Goal: Task Accomplishment & Management: Manage account settings

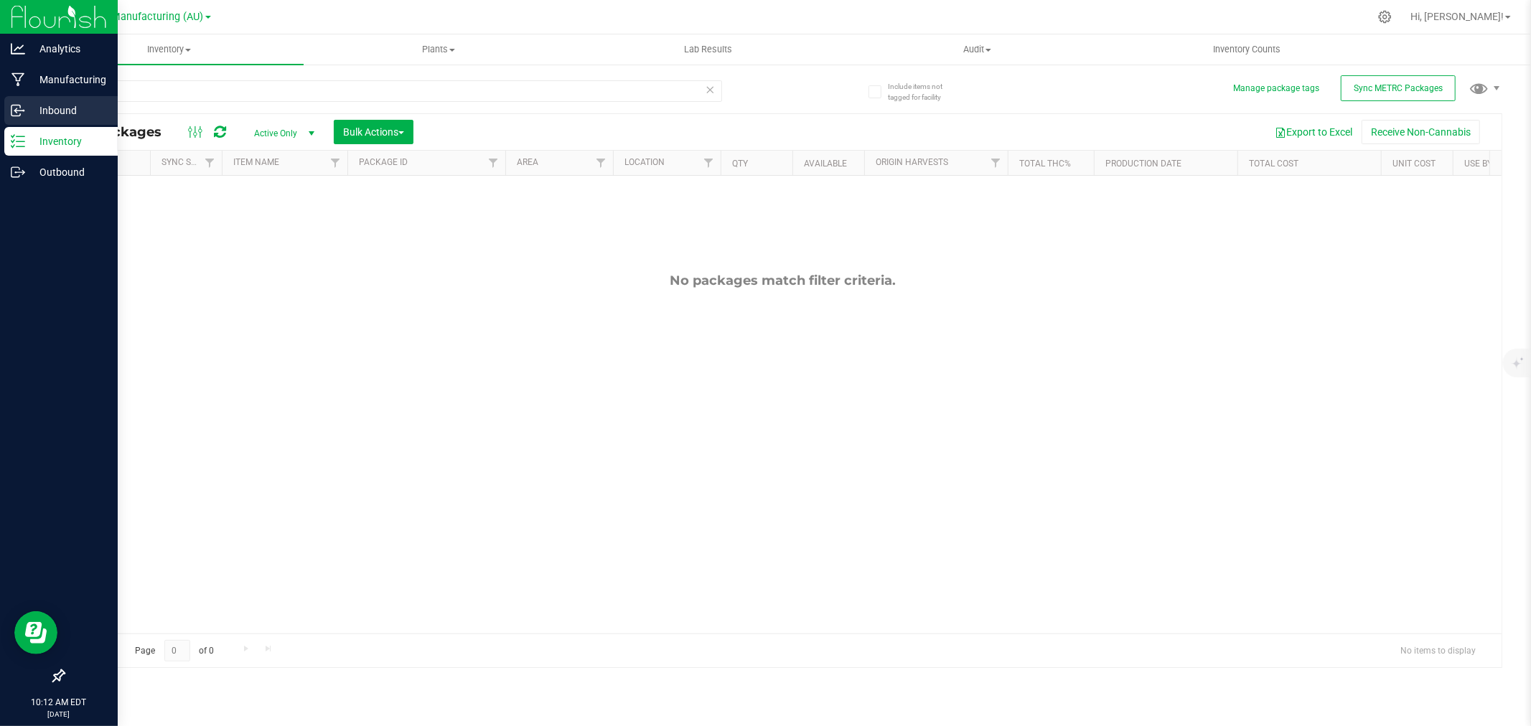
click at [27, 111] on p "Inbound" at bounding box center [68, 110] width 86 height 17
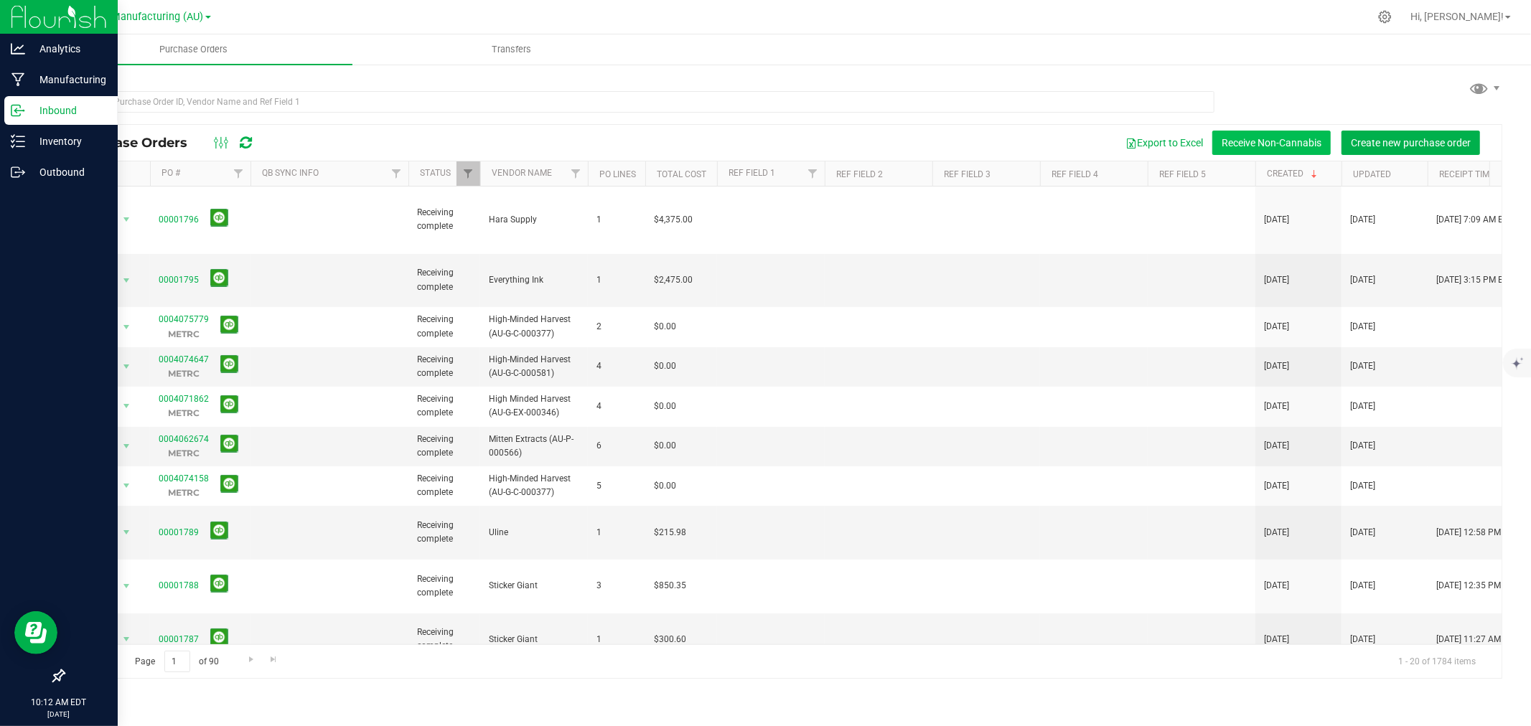
click at [1302, 139] on button "Receive Non-Cannabis" at bounding box center [1271, 143] width 118 height 24
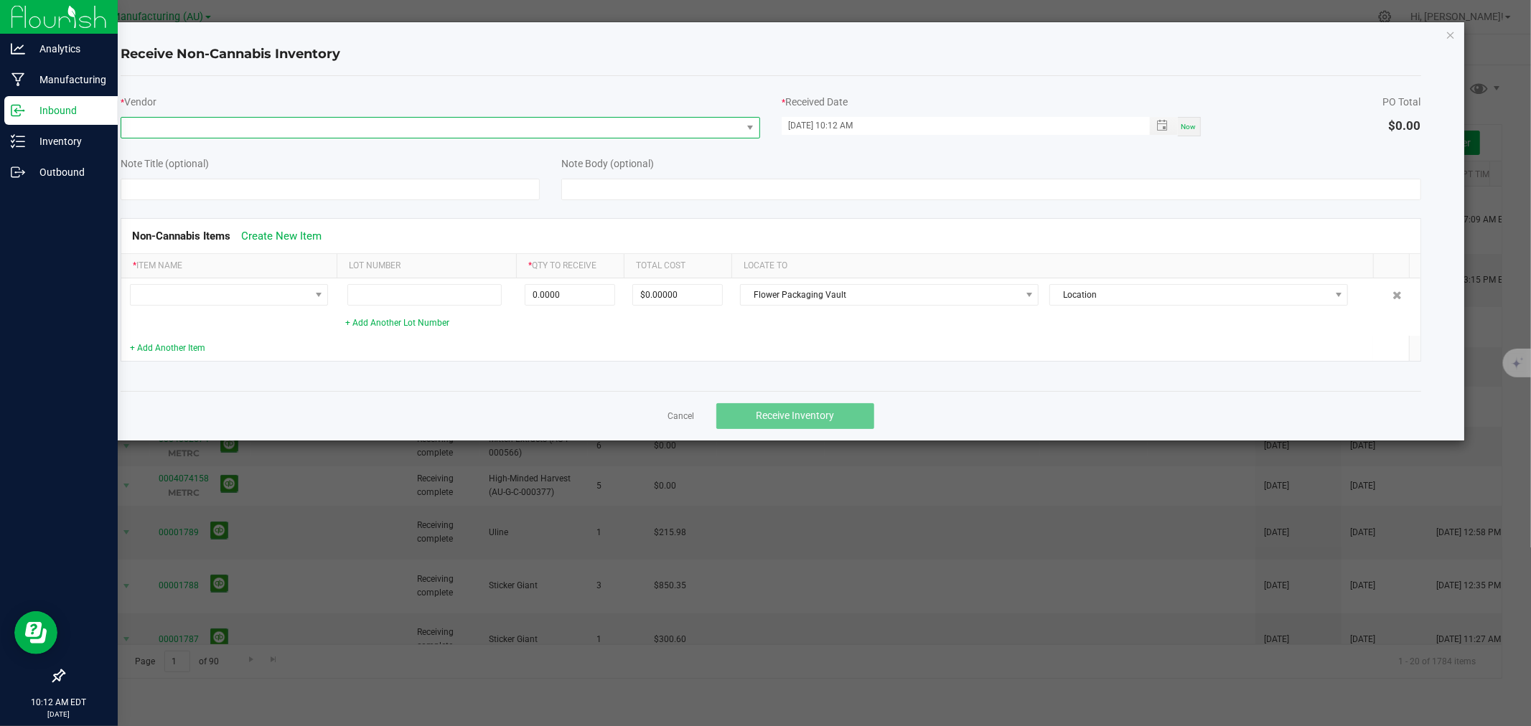
click at [187, 128] on span at bounding box center [431, 128] width 620 height 20
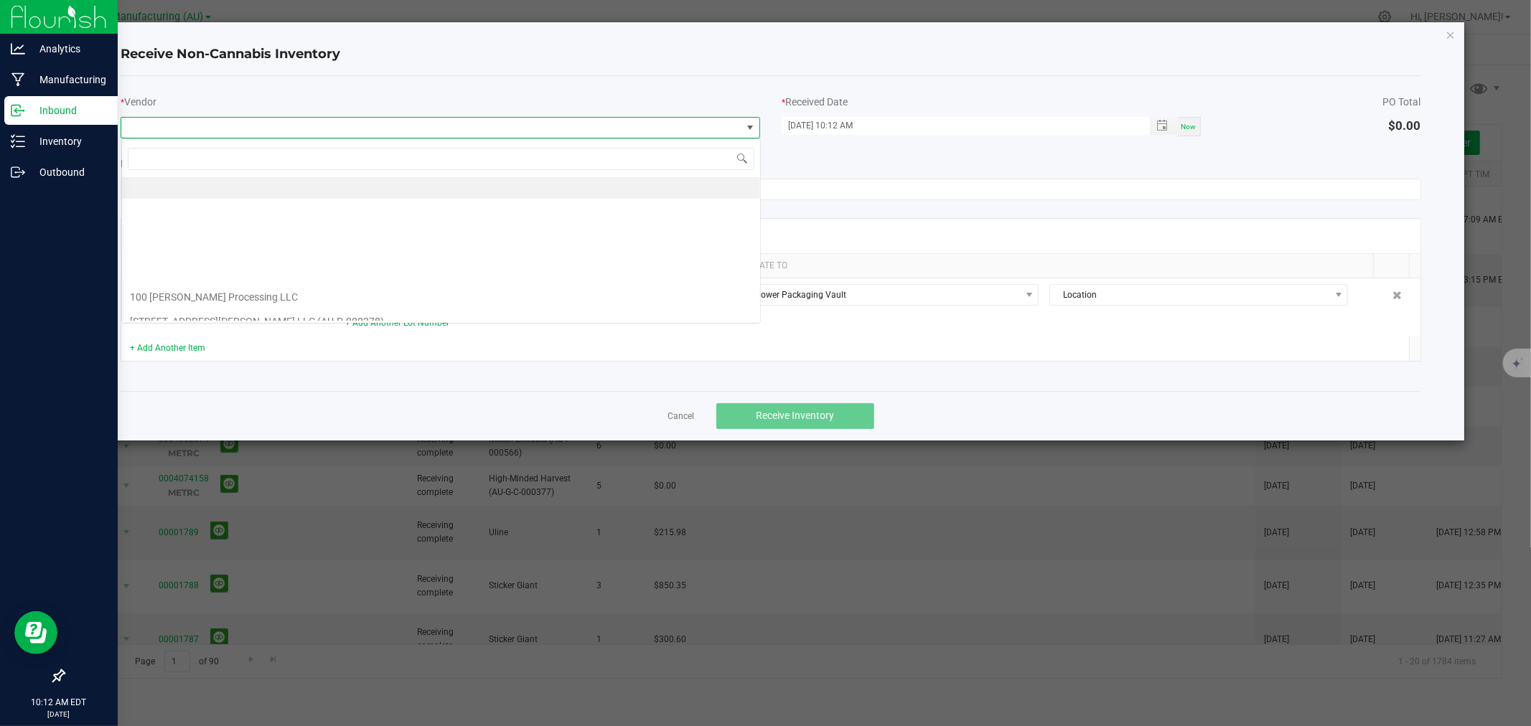
scroll to position [22, 639]
type input "Every"
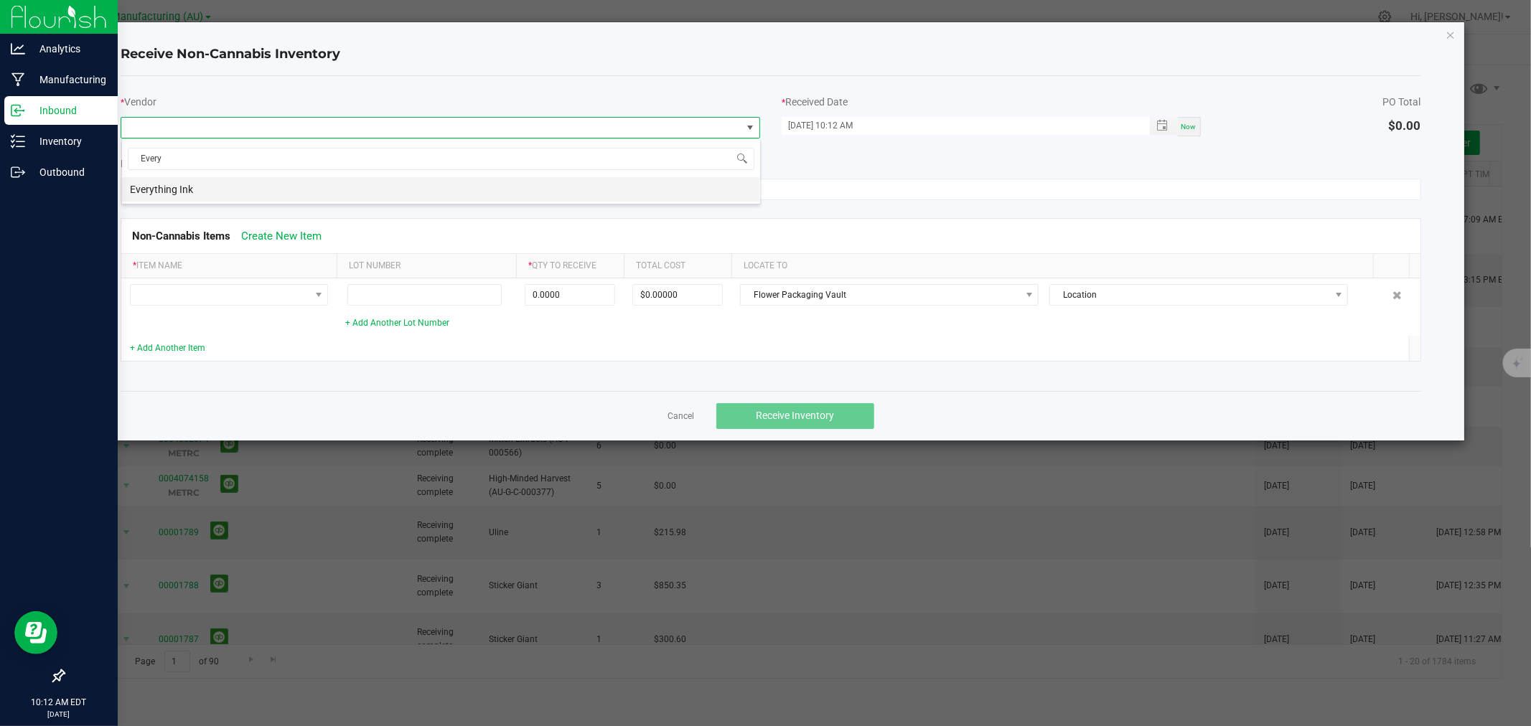
click at [179, 189] on li "Everything Ink" at bounding box center [441, 189] width 638 height 24
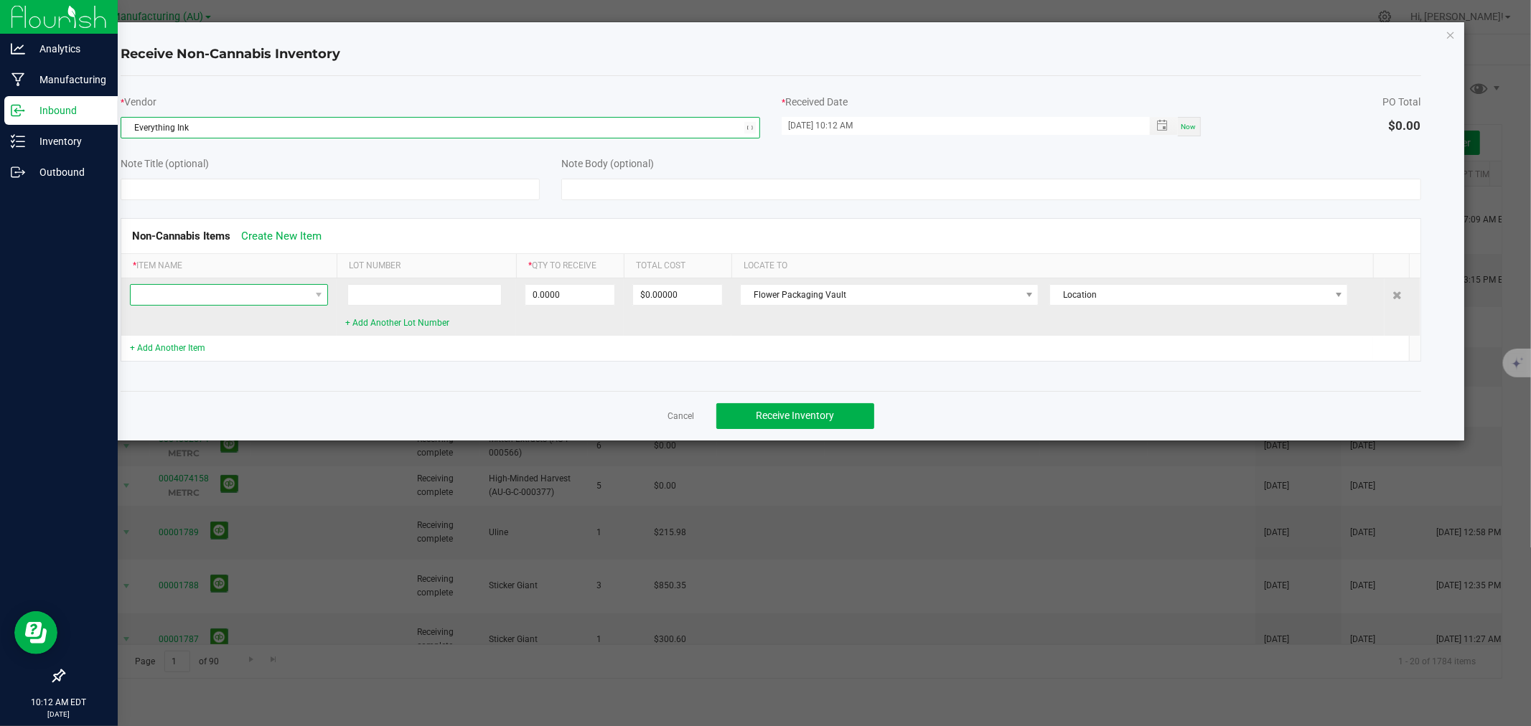
click at [153, 293] on span at bounding box center [220, 295] width 179 height 20
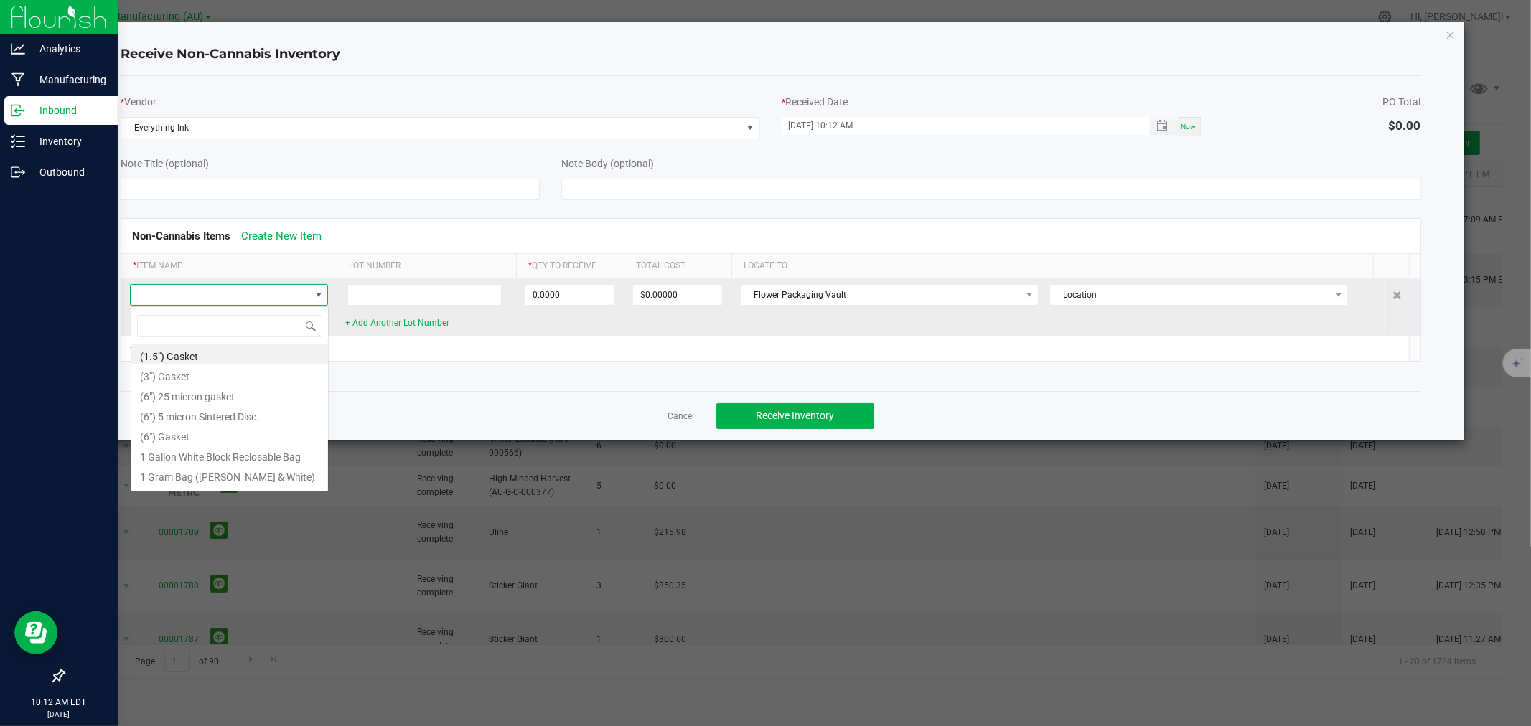
scroll to position [22, 198]
type input "Lychee"
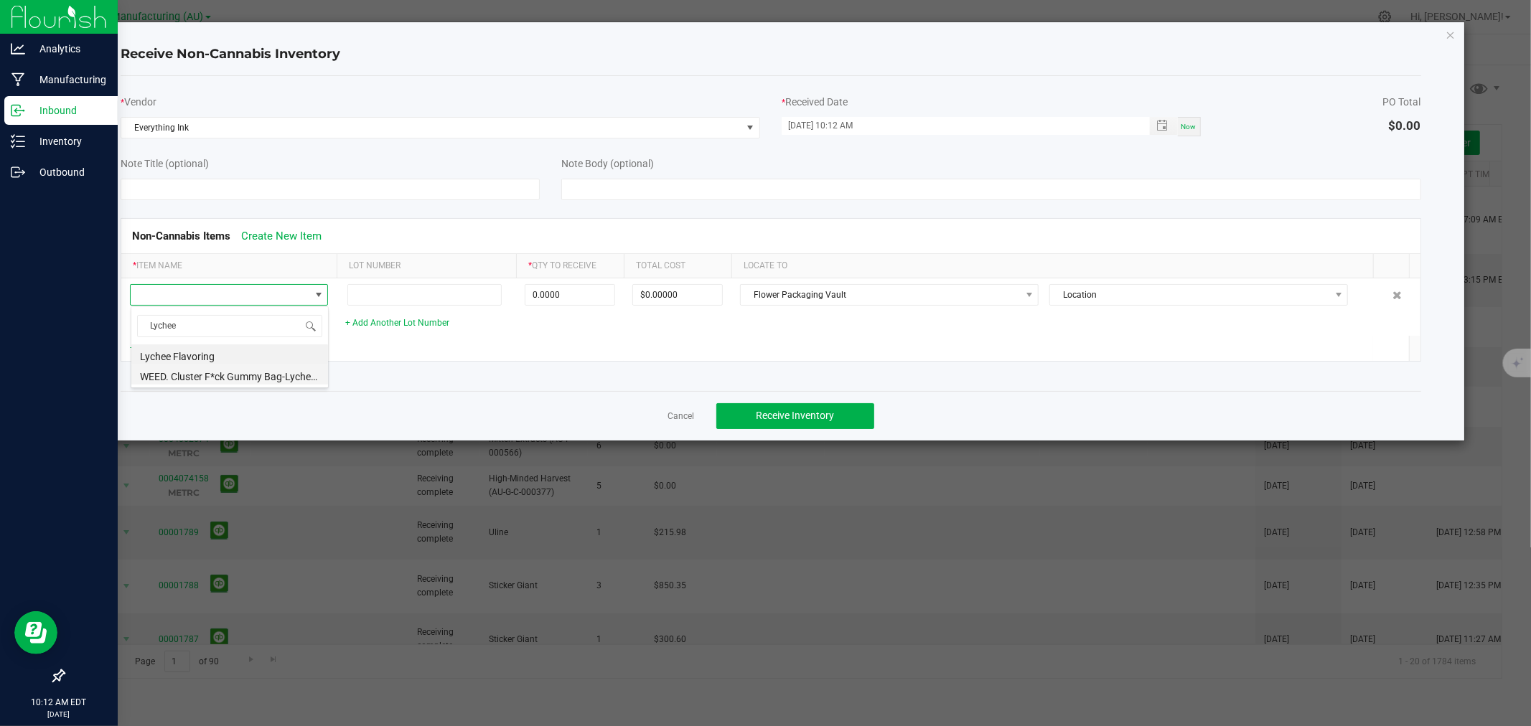
click at [223, 375] on li "WEED. Cluster F*ck Gummy Bag-Lychee (5x5")" at bounding box center [229, 375] width 197 height 20
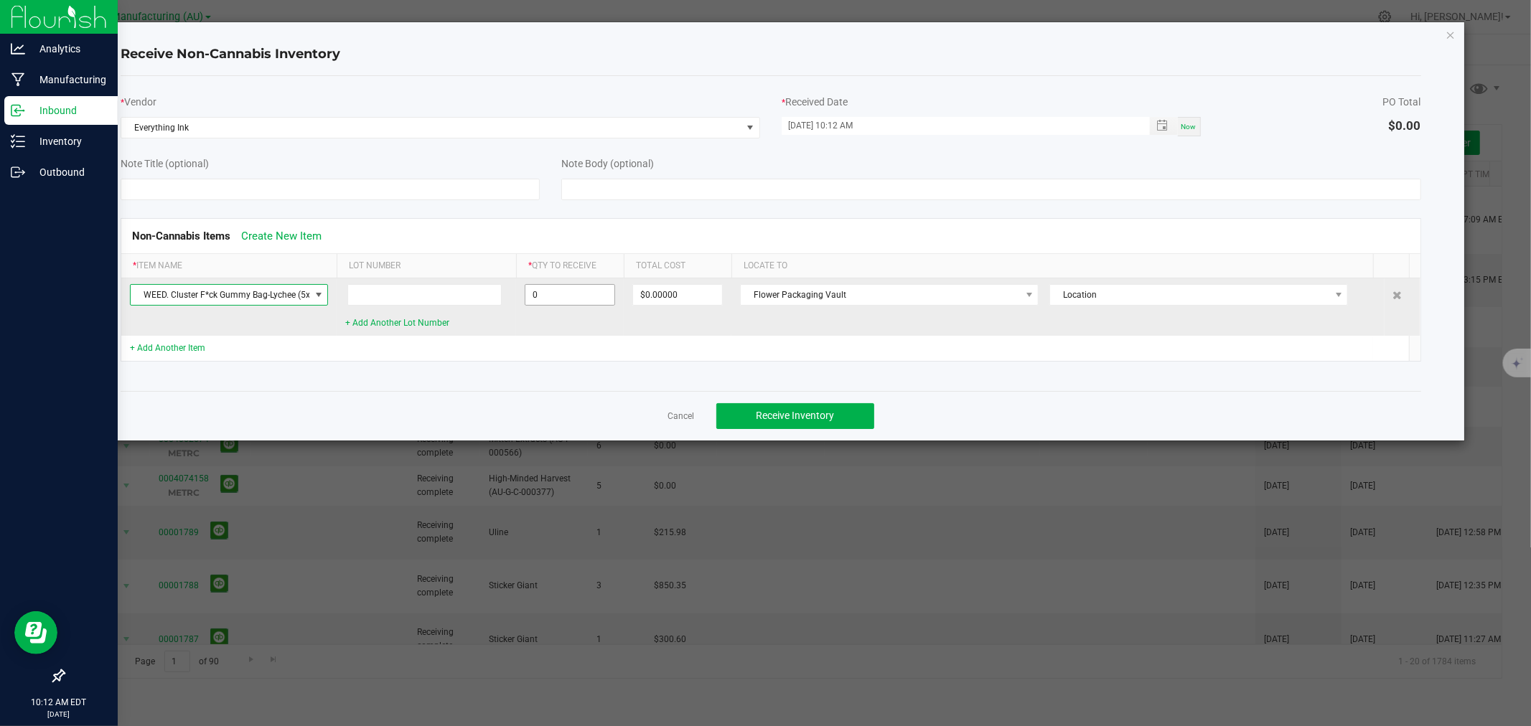
click at [596, 289] on input "0" at bounding box center [569, 295] width 89 height 20
type input "15100 ea"
type input "$2,778.40000"
click at [781, 305] on span "Flower Packaging Vault" at bounding box center [889, 295] width 299 height 22
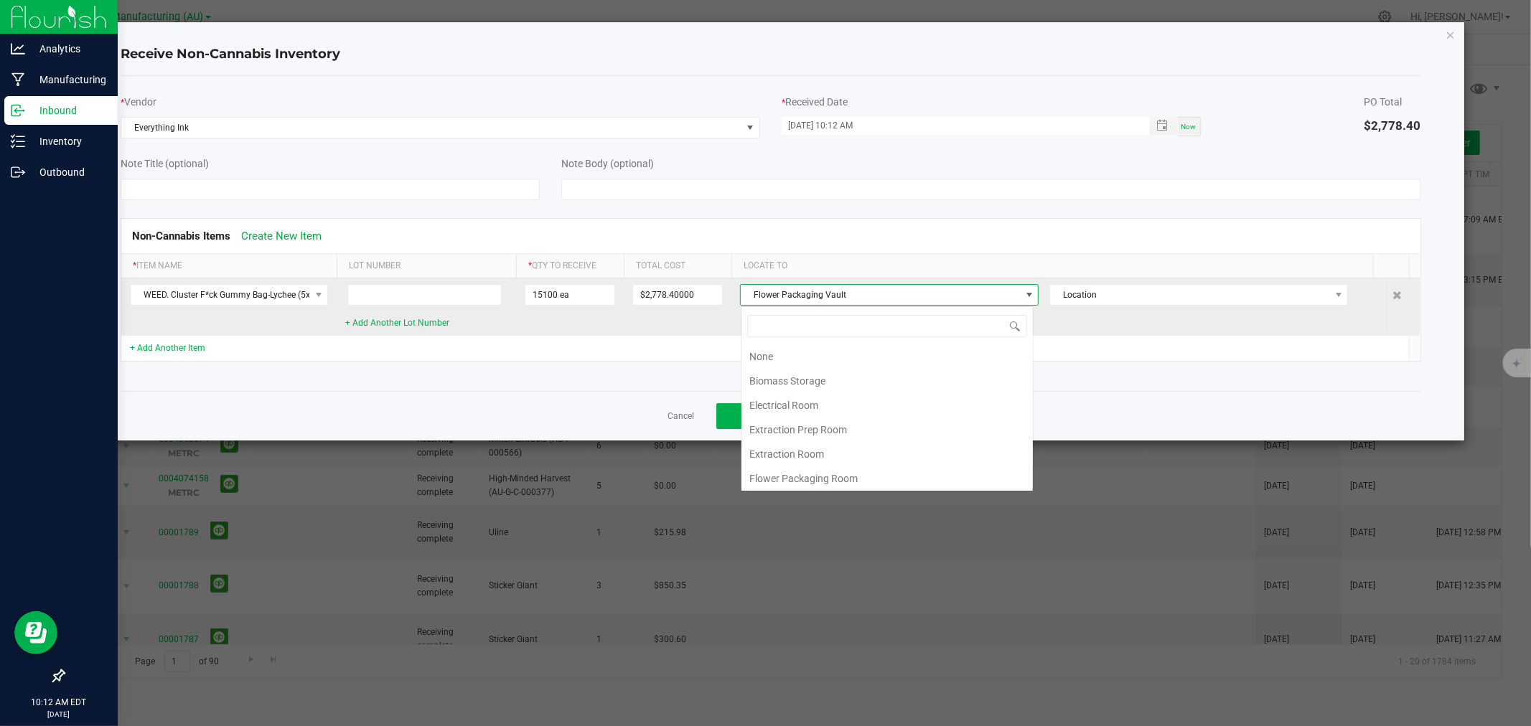
scroll to position [27, 0]
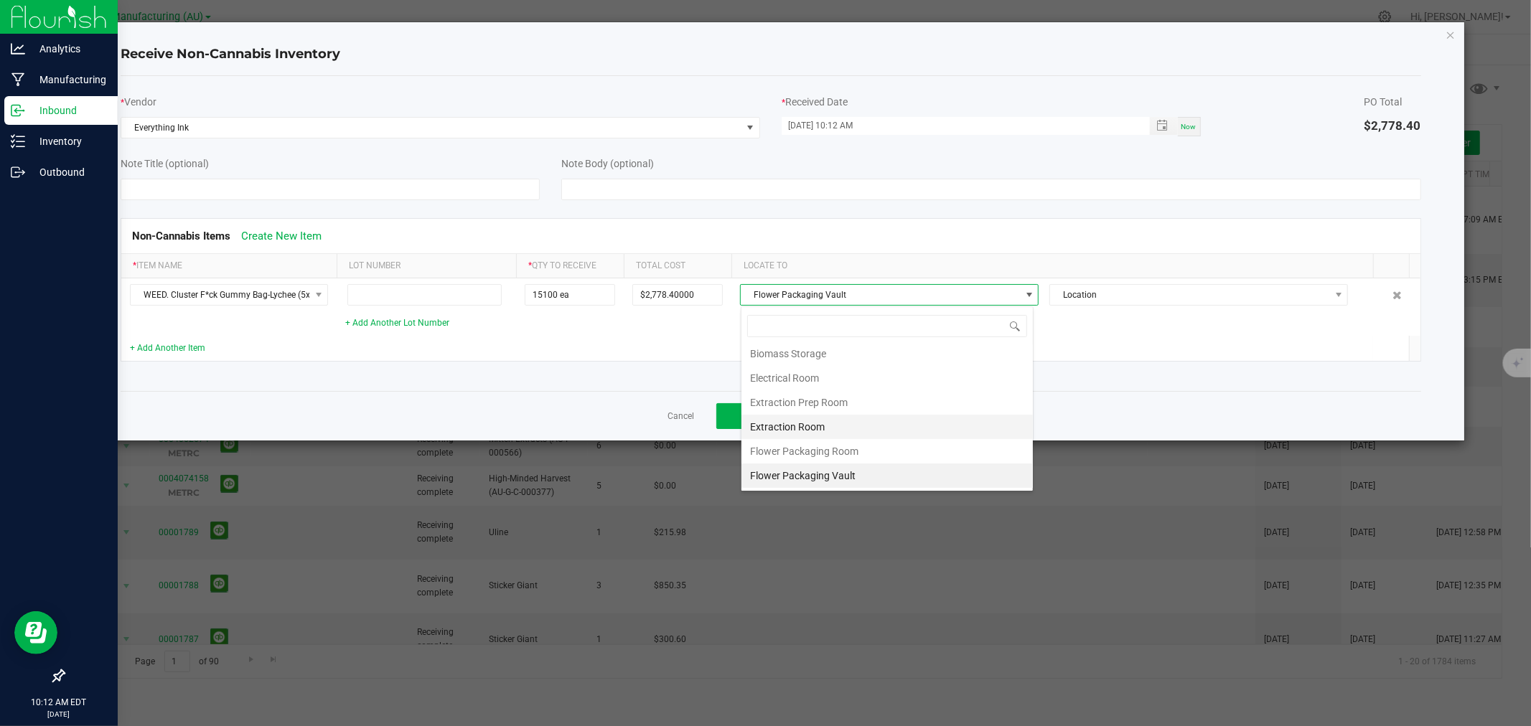
click at [805, 434] on li "Extraction Room" at bounding box center [887, 427] width 291 height 24
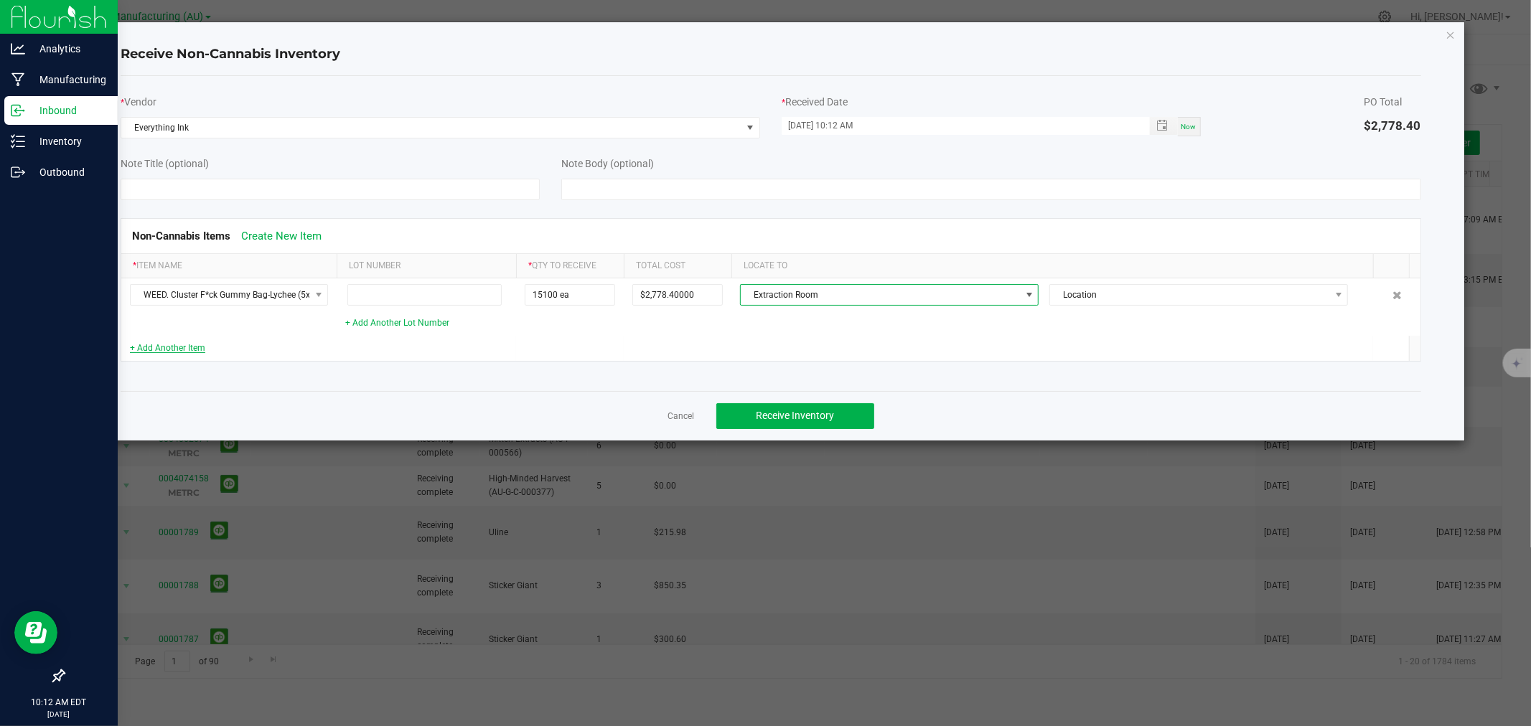
click at [177, 347] on link "+ Add Another Item" at bounding box center [167, 348] width 75 height 10
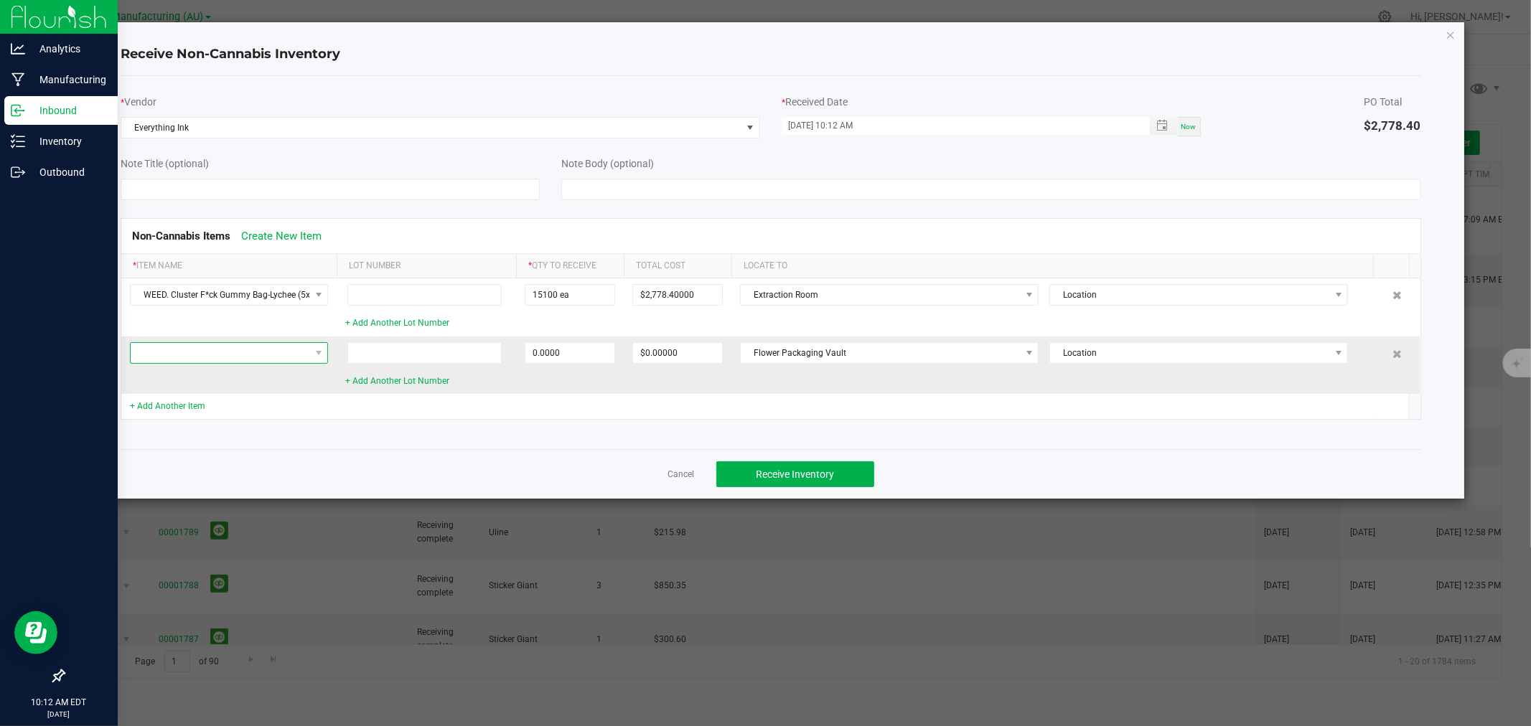
click at [170, 354] on span at bounding box center [220, 353] width 179 height 20
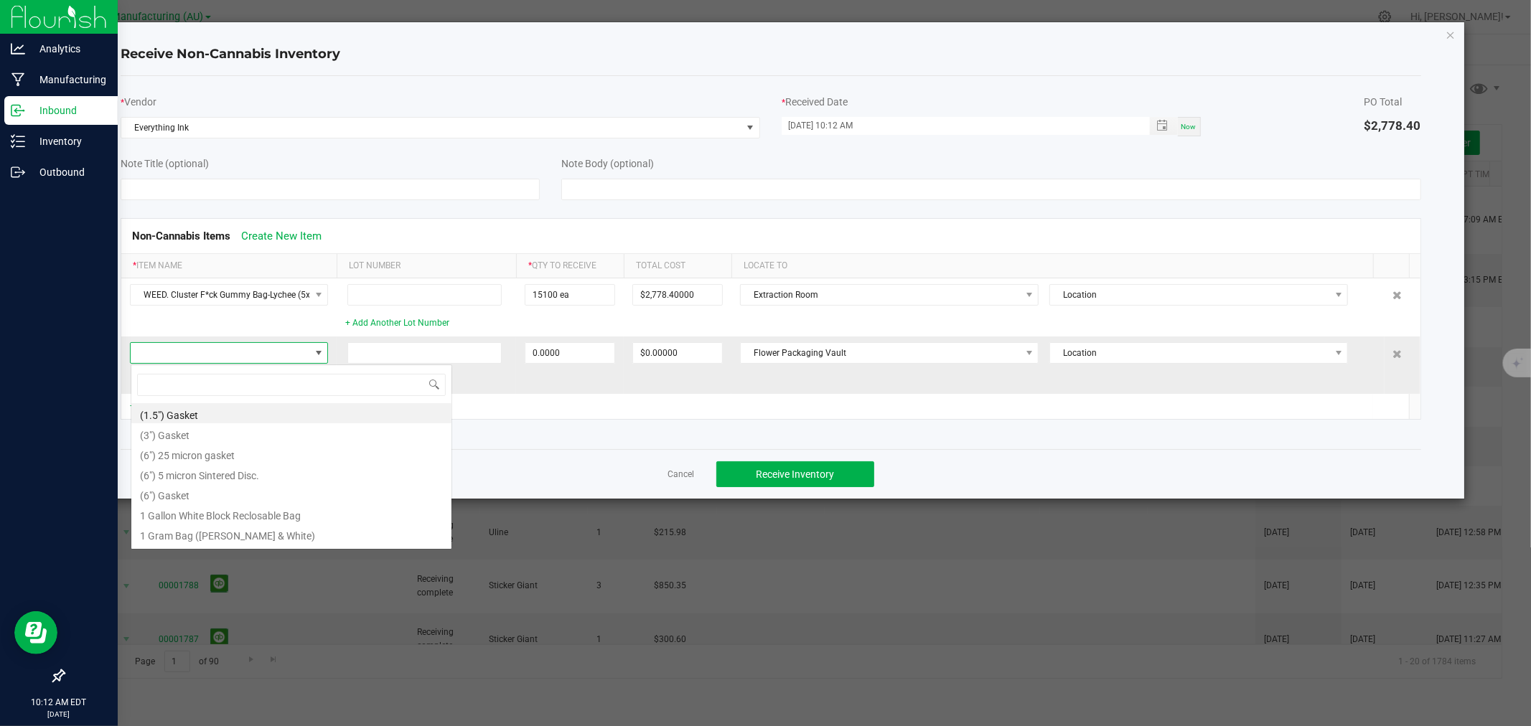
scroll to position [22, 198]
type input "Strawberry G"
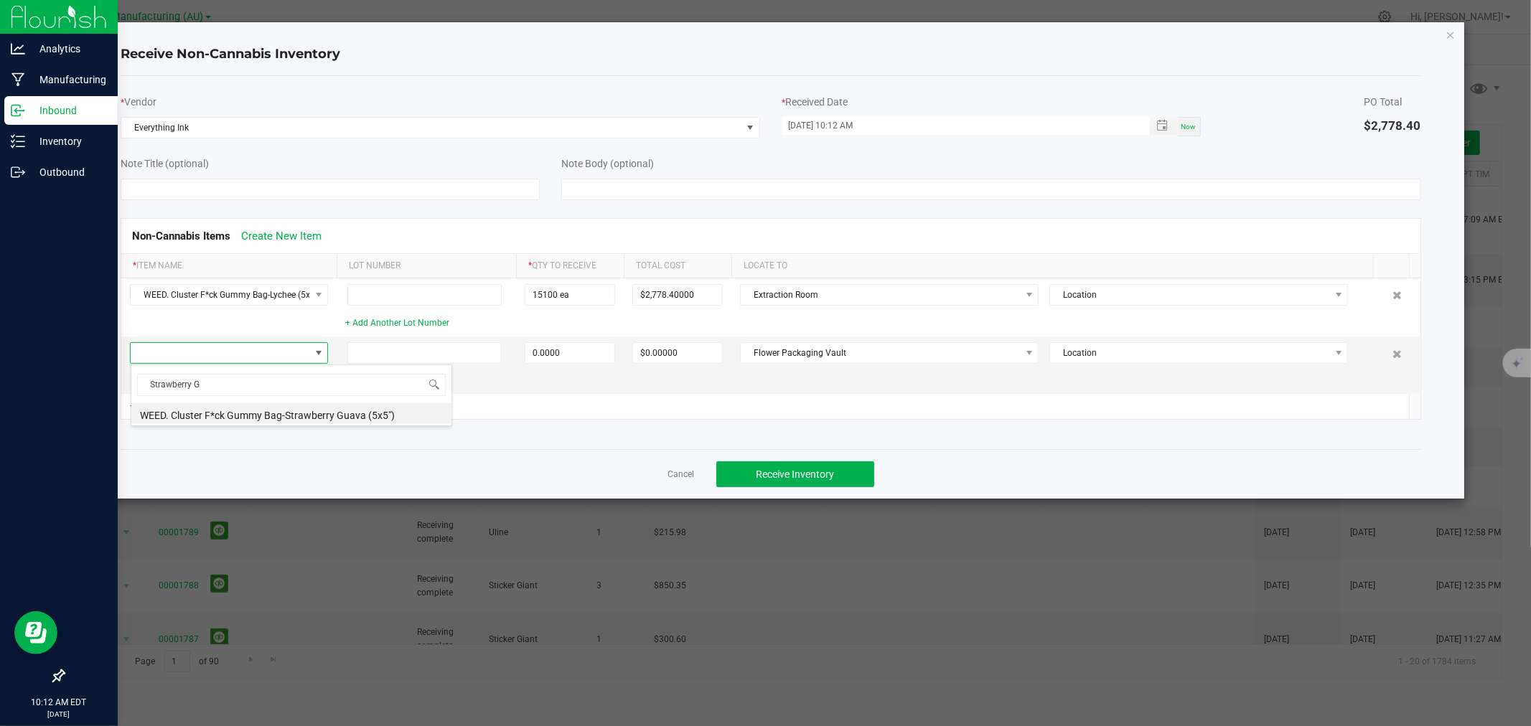
click at [317, 416] on li "WEED. Cluster F*ck Gummy Bag-Strawberry Guava (5x5")" at bounding box center [291, 413] width 321 height 20
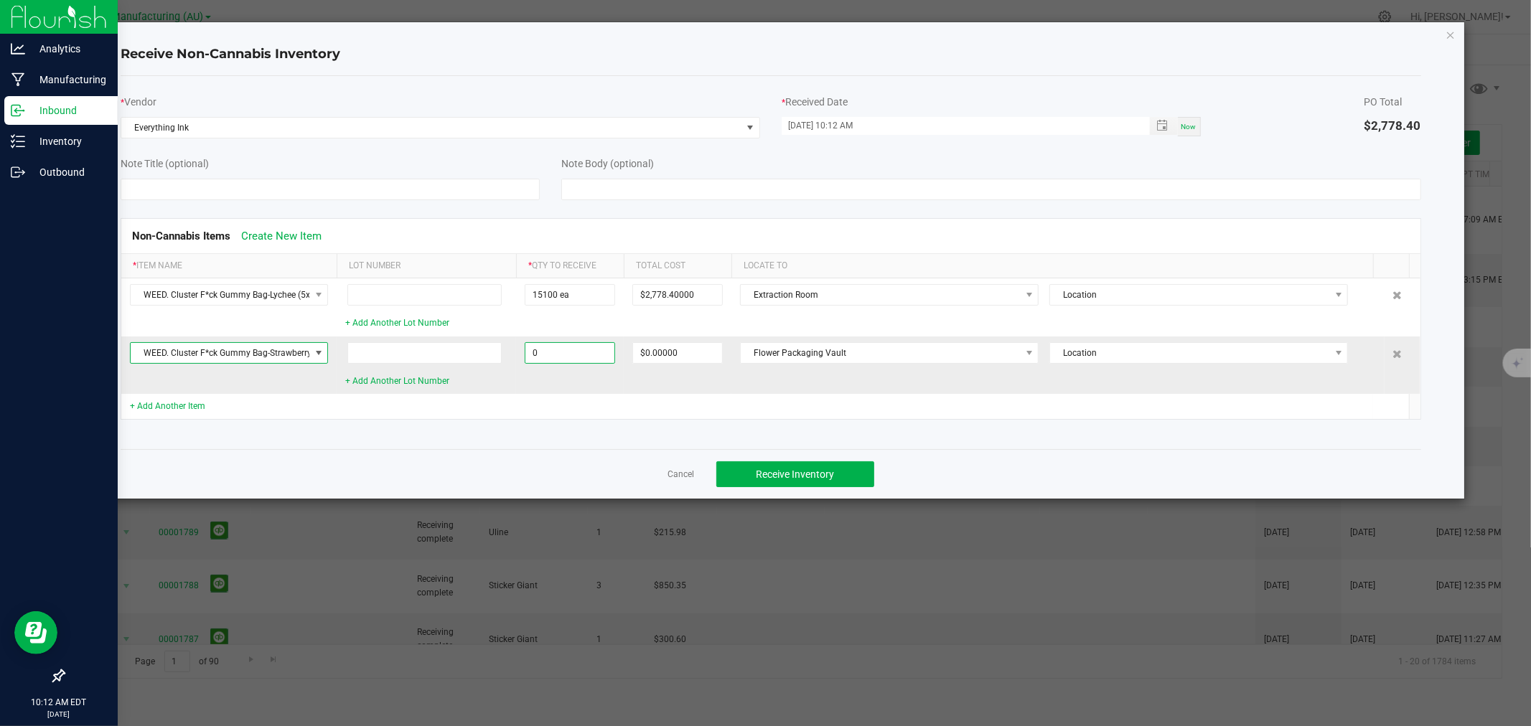
click at [605, 352] on input "0" at bounding box center [569, 353] width 89 height 20
type input "15100 ea"
type input "$2,778.40000"
click at [819, 347] on span "Flower Packaging Vault" at bounding box center [880, 353] width 279 height 20
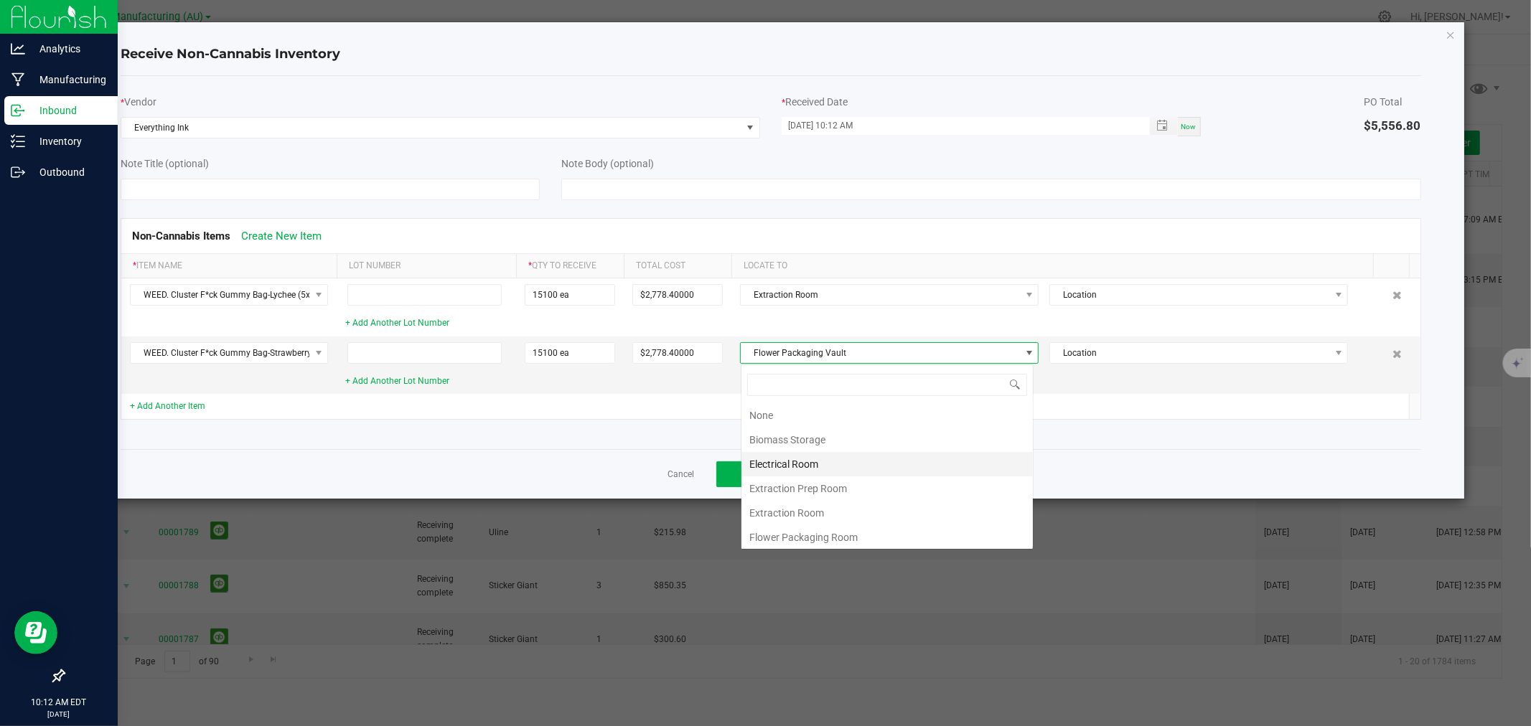
scroll to position [22, 293]
click at [807, 484] on li "Extraction Room" at bounding box center [887, 486] width 291 height 24
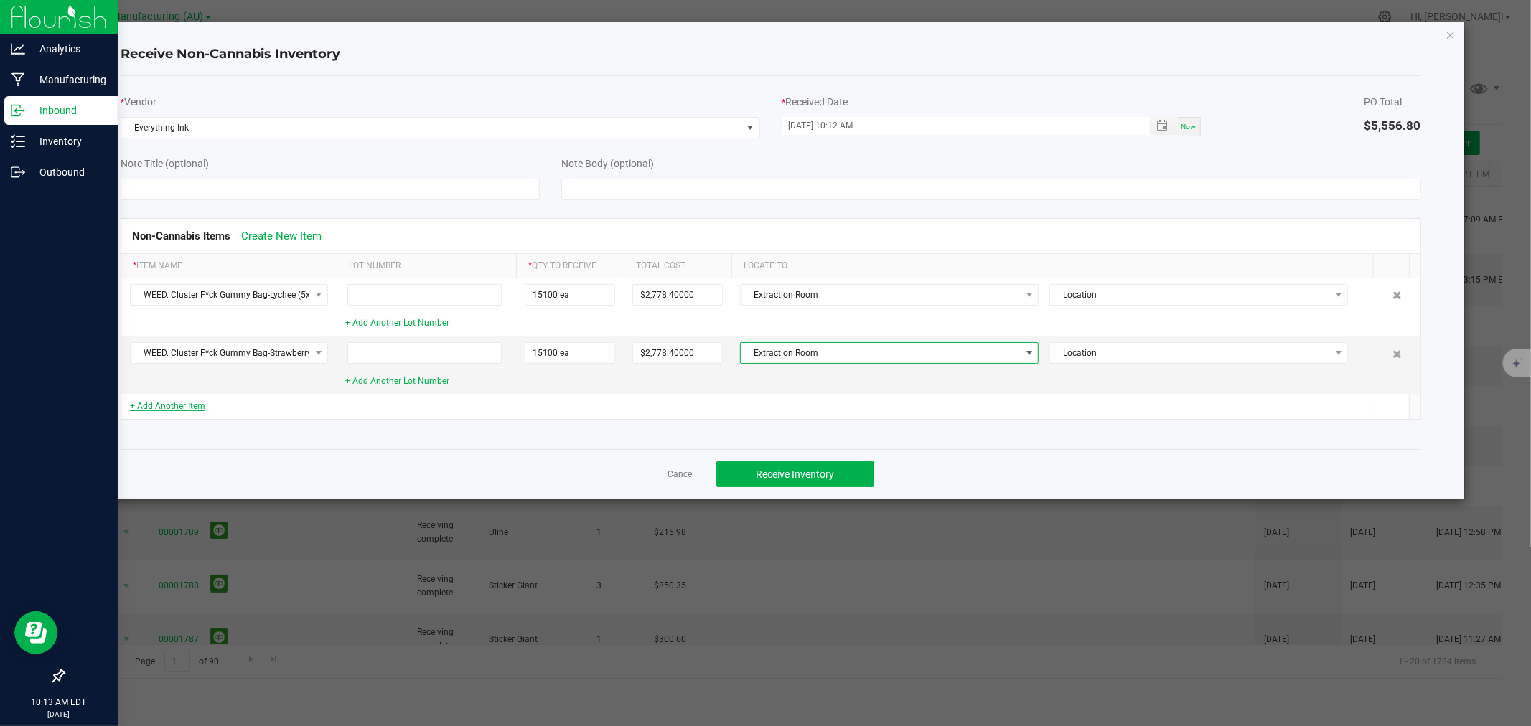
click at [138, 405] on link "+ Add Another Item" at bounding box center [167, 406] width 75 height 10
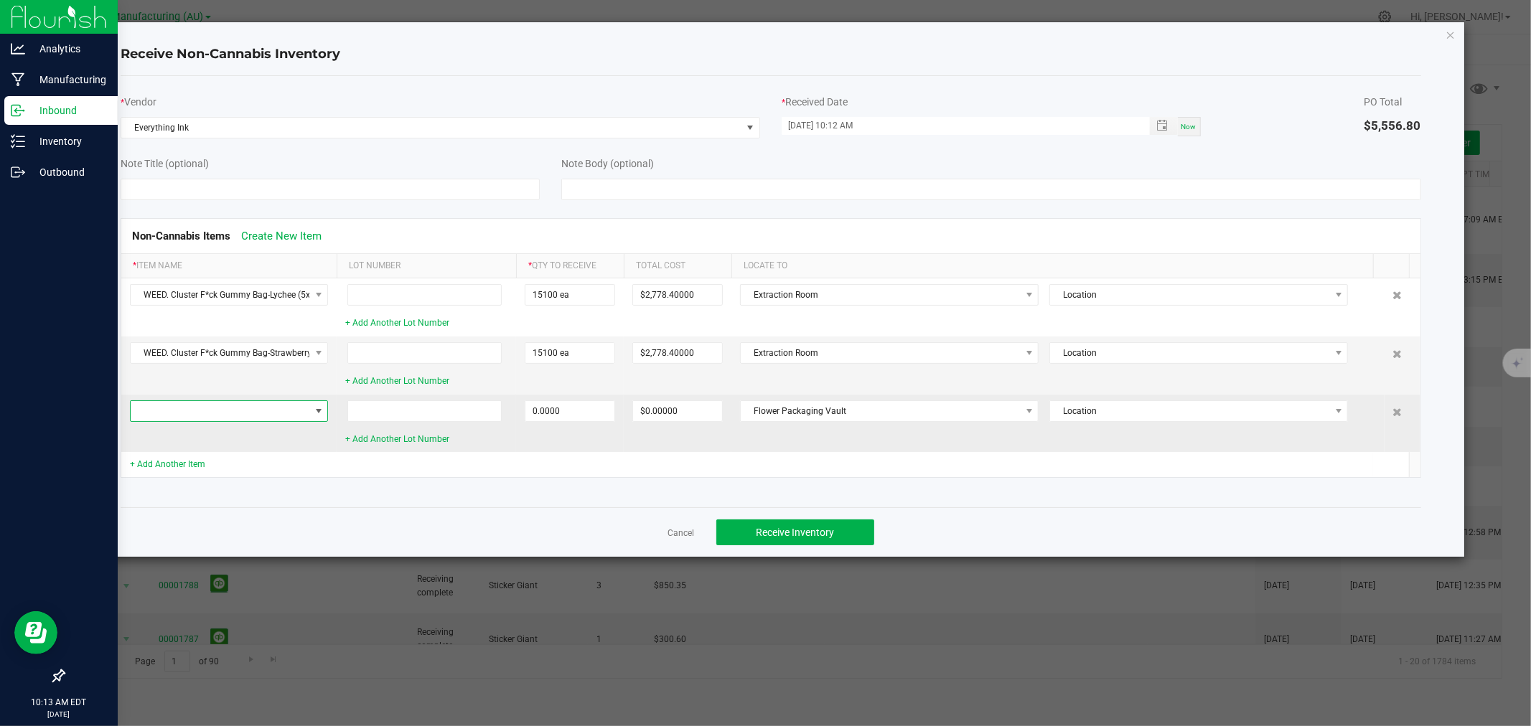
click at [195, 420] on span at bounding box center [220, 411] width 179 height 20
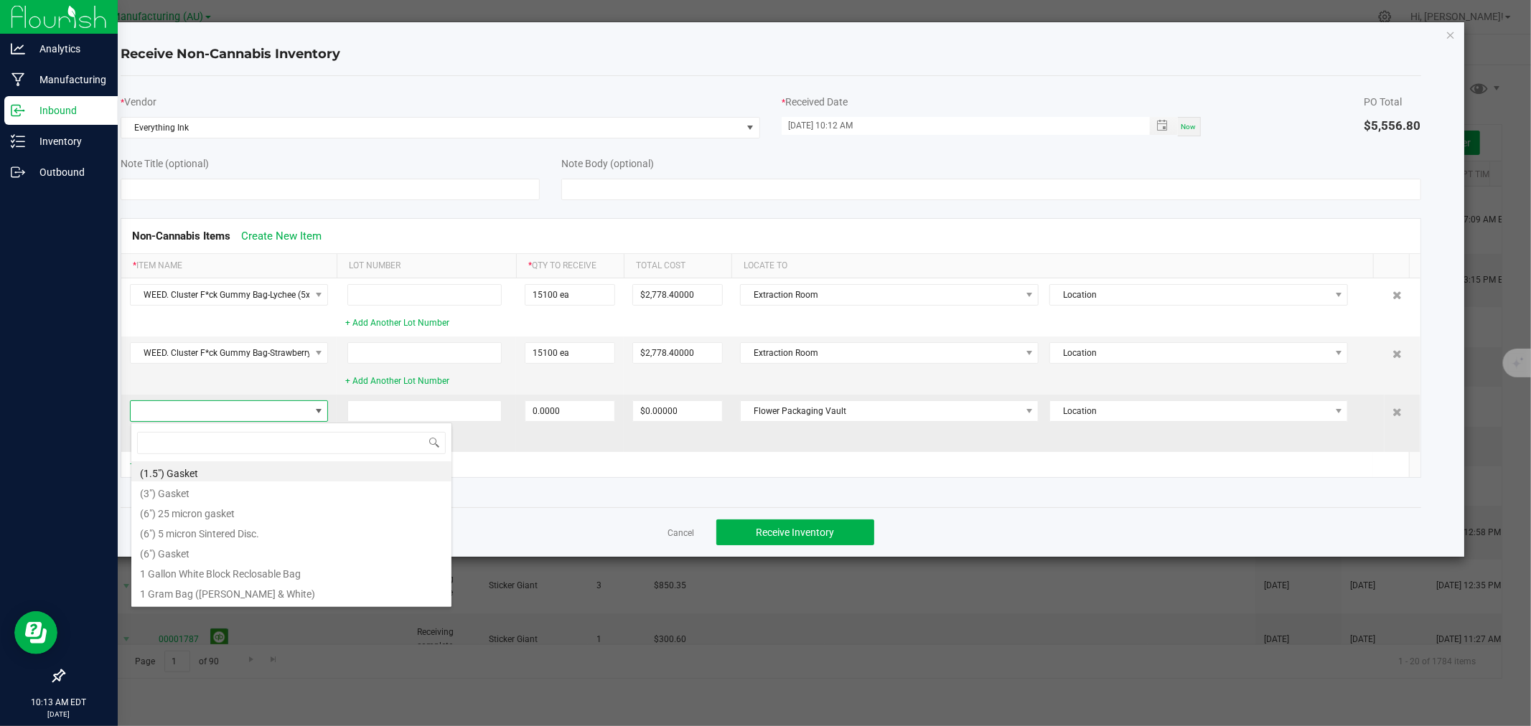
scroll to position [22, 198]
type input "Cherry B"
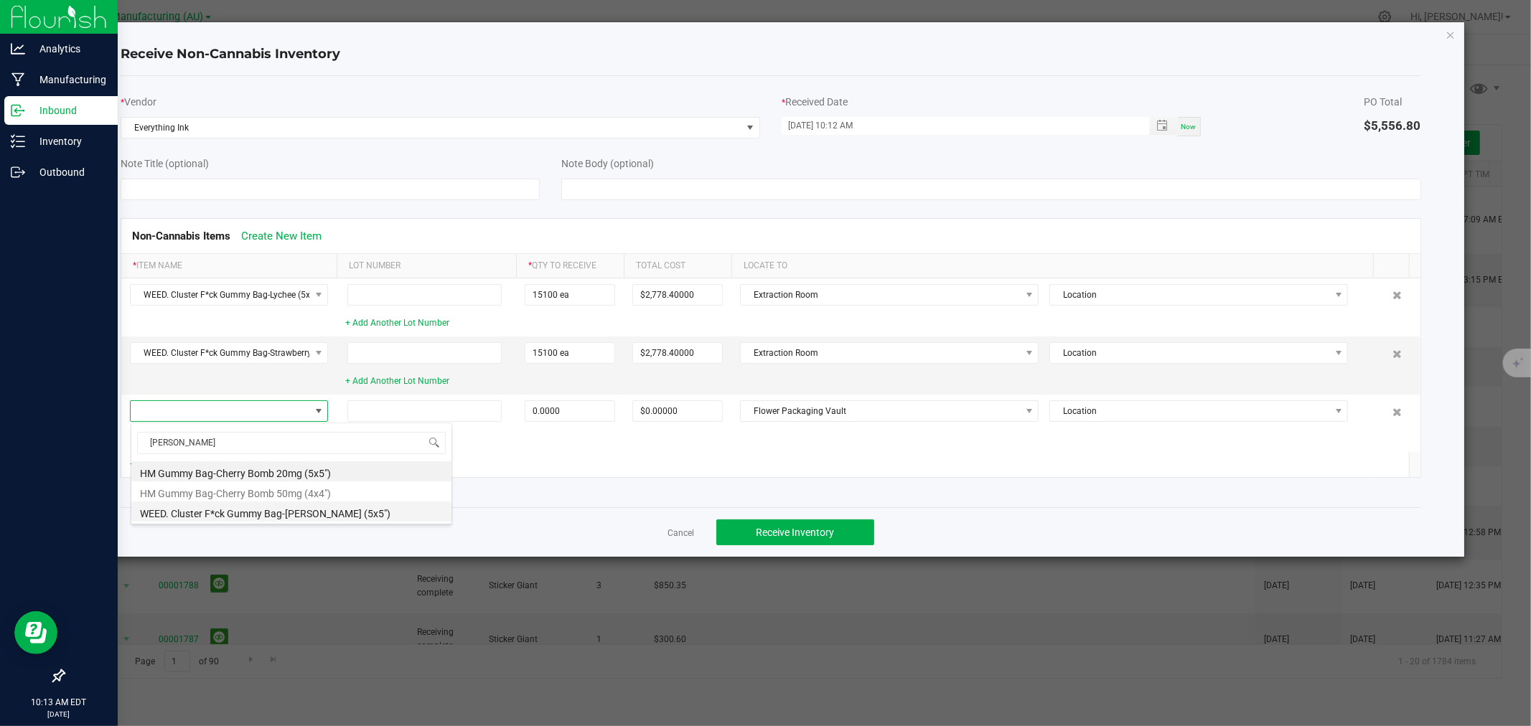
click at [267, 510] on li "WEED. Cluster F*ck Gummy Bag-[PERSON_NAME] (5x5")" at bounding box center [291, 512] width 321 height 20
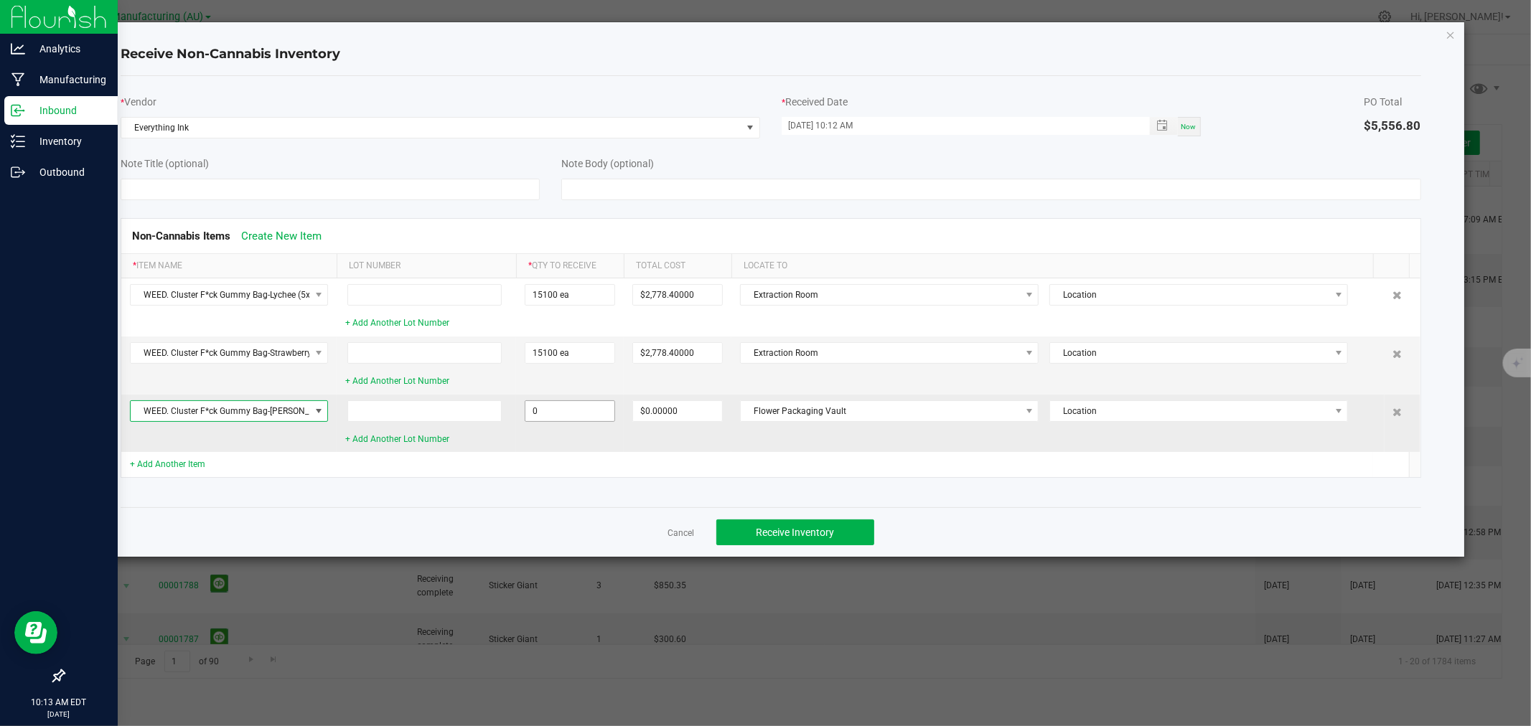
click at [561, 418] on input "0" at bounding box center [569, 411] width 89 height 20
type input "15100 ea"
type input "$2,778.40000"
click at [759, 398] on td "Flower Packaging Vault Location" at bounding box center [1057, 423] width 653 height 57
click at [773, 411] on span "Flower Packaging Vault" at bounding box center [880, 411] width 279 height 20
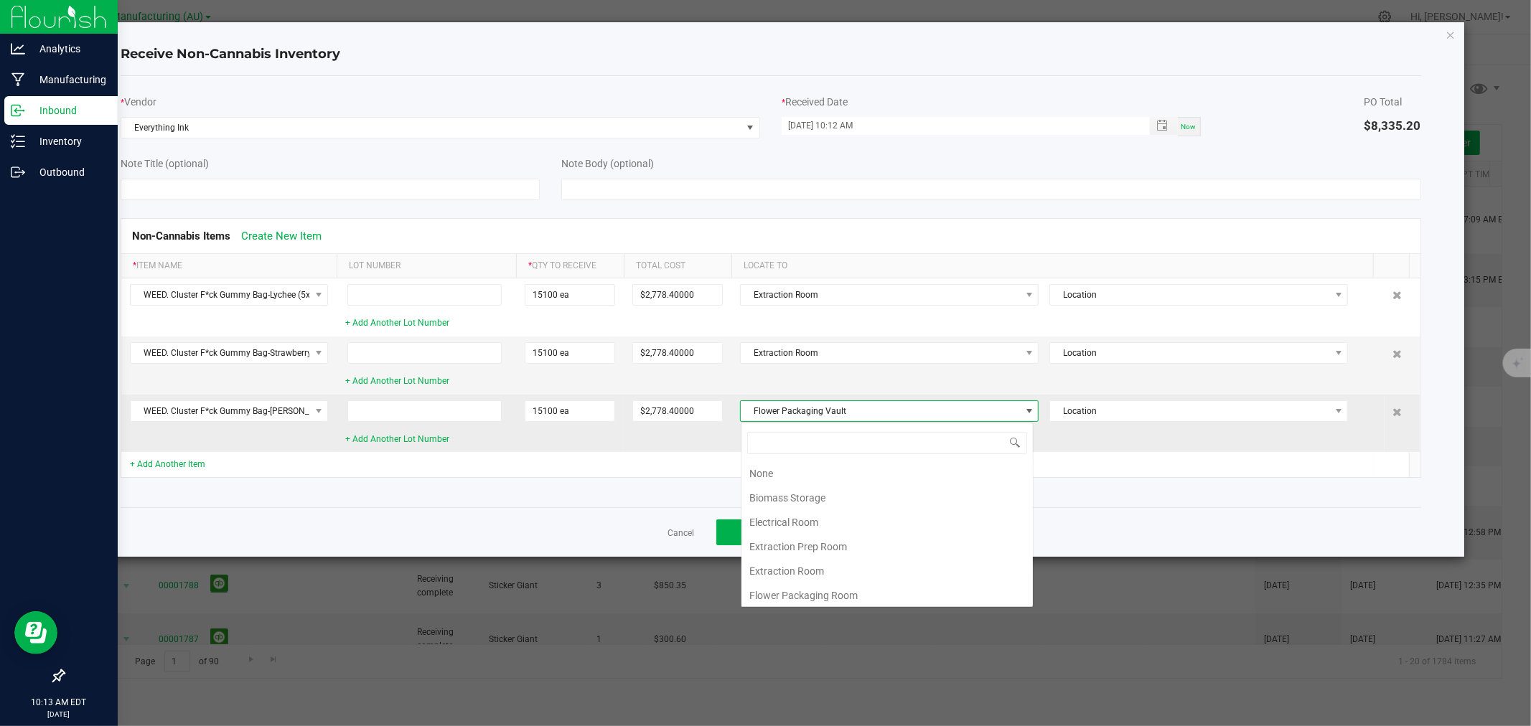
scroll to position [27, 0]
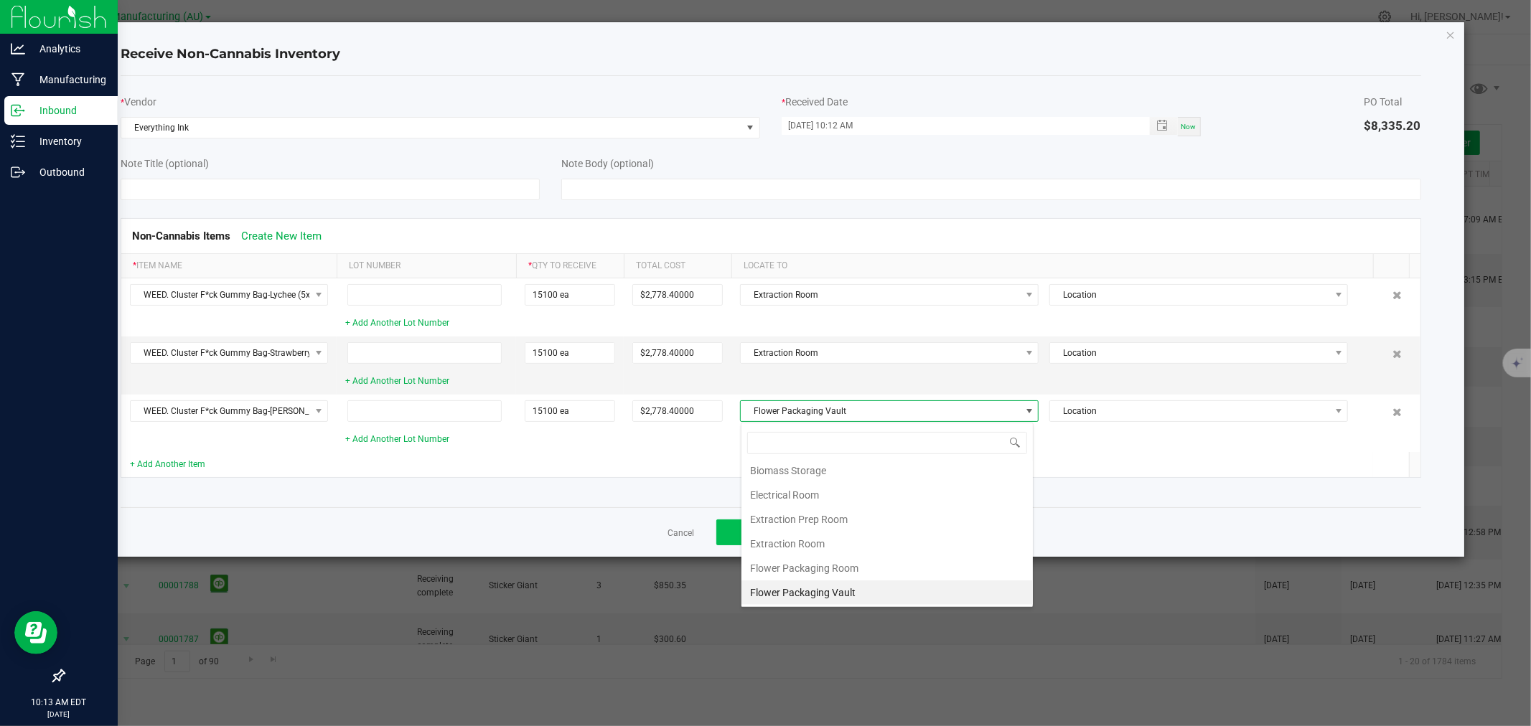
click at [790, 546] on li "Extraction Room" at bounding box center [887, 544] width 291 height 24
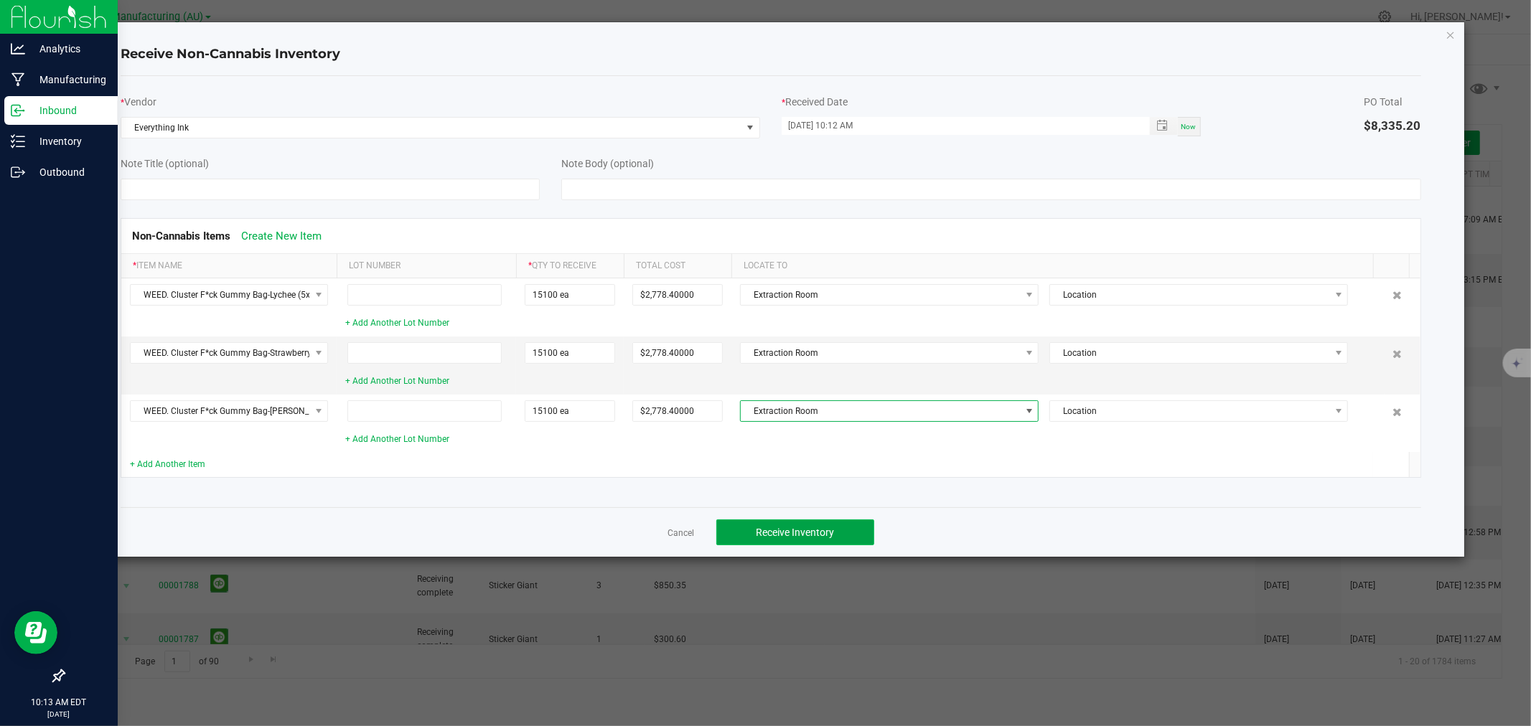
click at [795, 527] on span "Receive Inventory" at bounding box center [795, 532] width 78 height 11
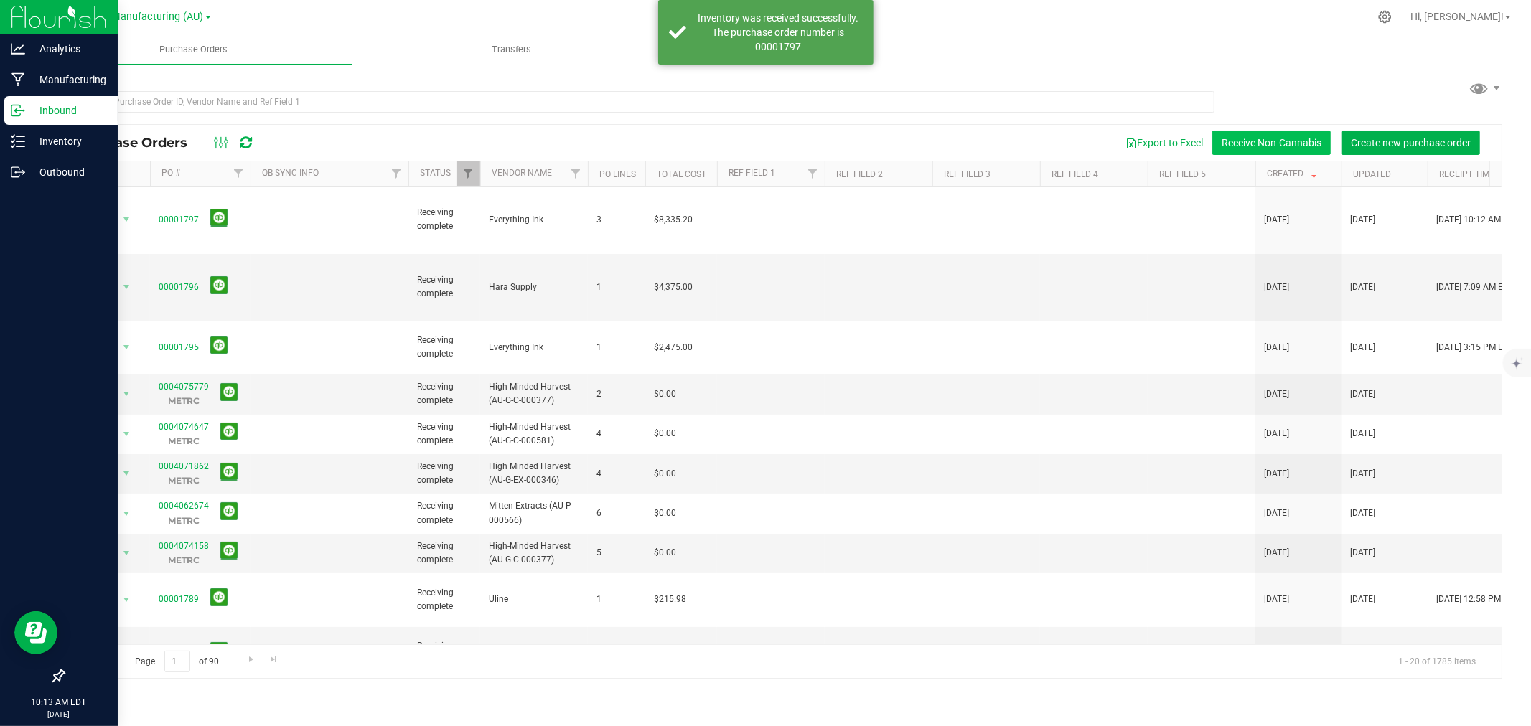
click at [1281, 146] on button "Receive Non-Cannabis" at bounding box center [1271, 143] width 118 height 24
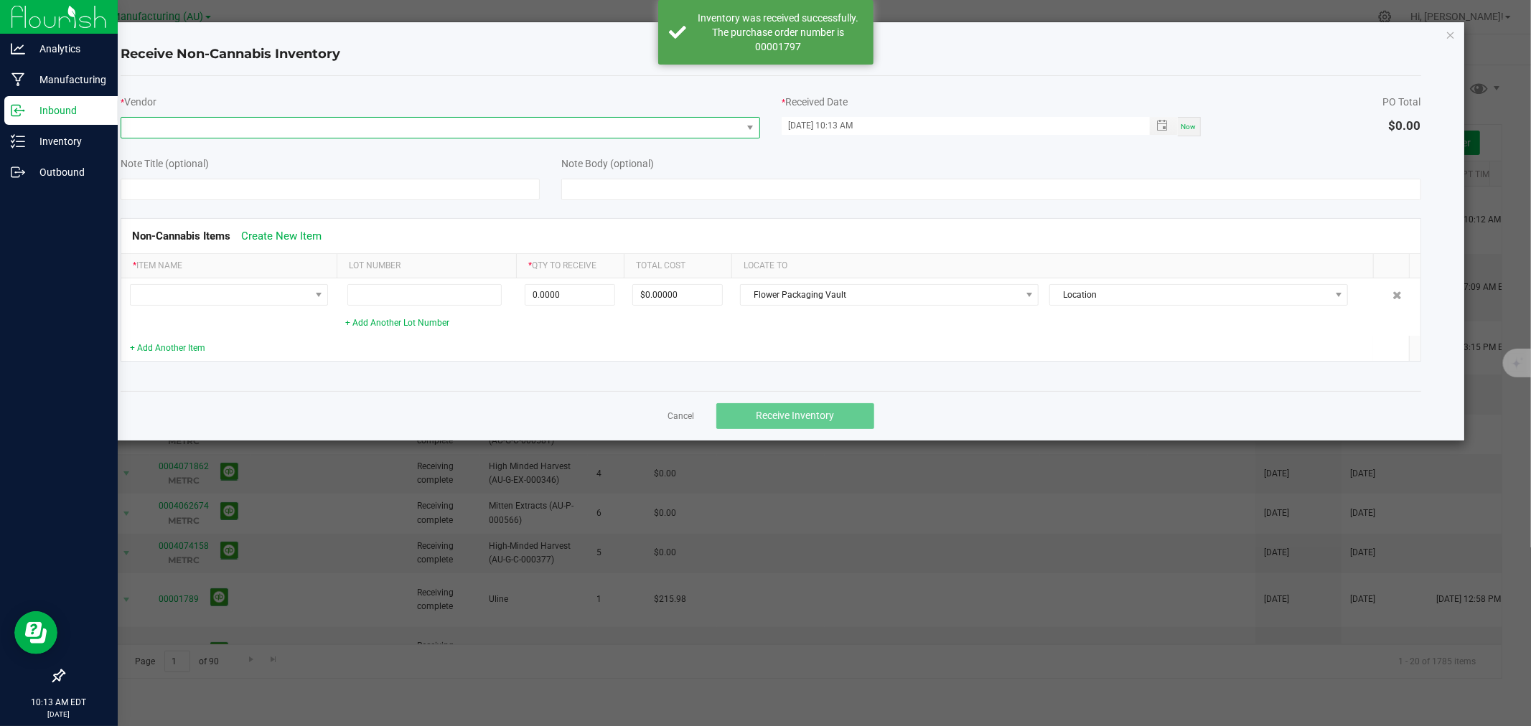
click at [406, 138] on span at bounding box center [441, 128] width 640 height 22
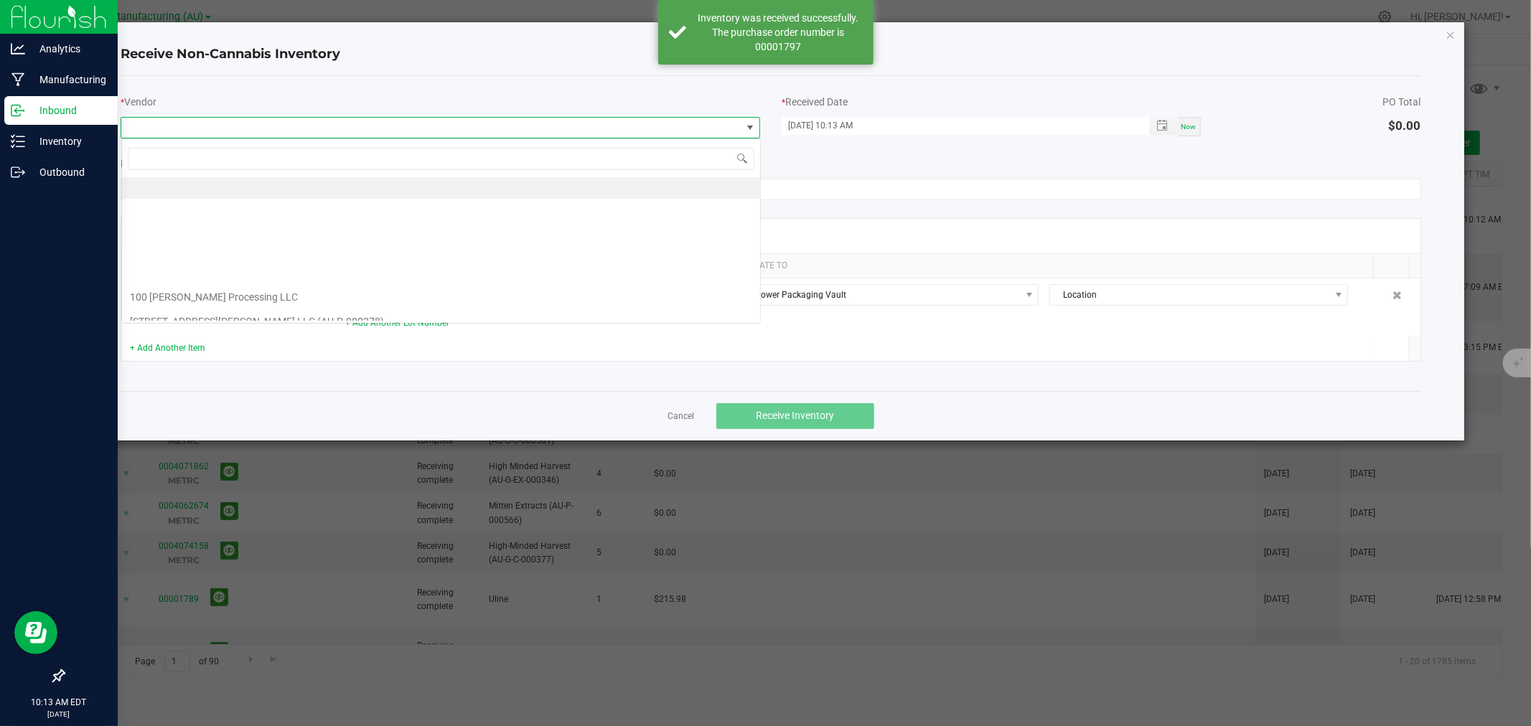
scroll to position [22, 639]
click at [391, 119] on span at bounding box center [431, 128] width 620 height 20
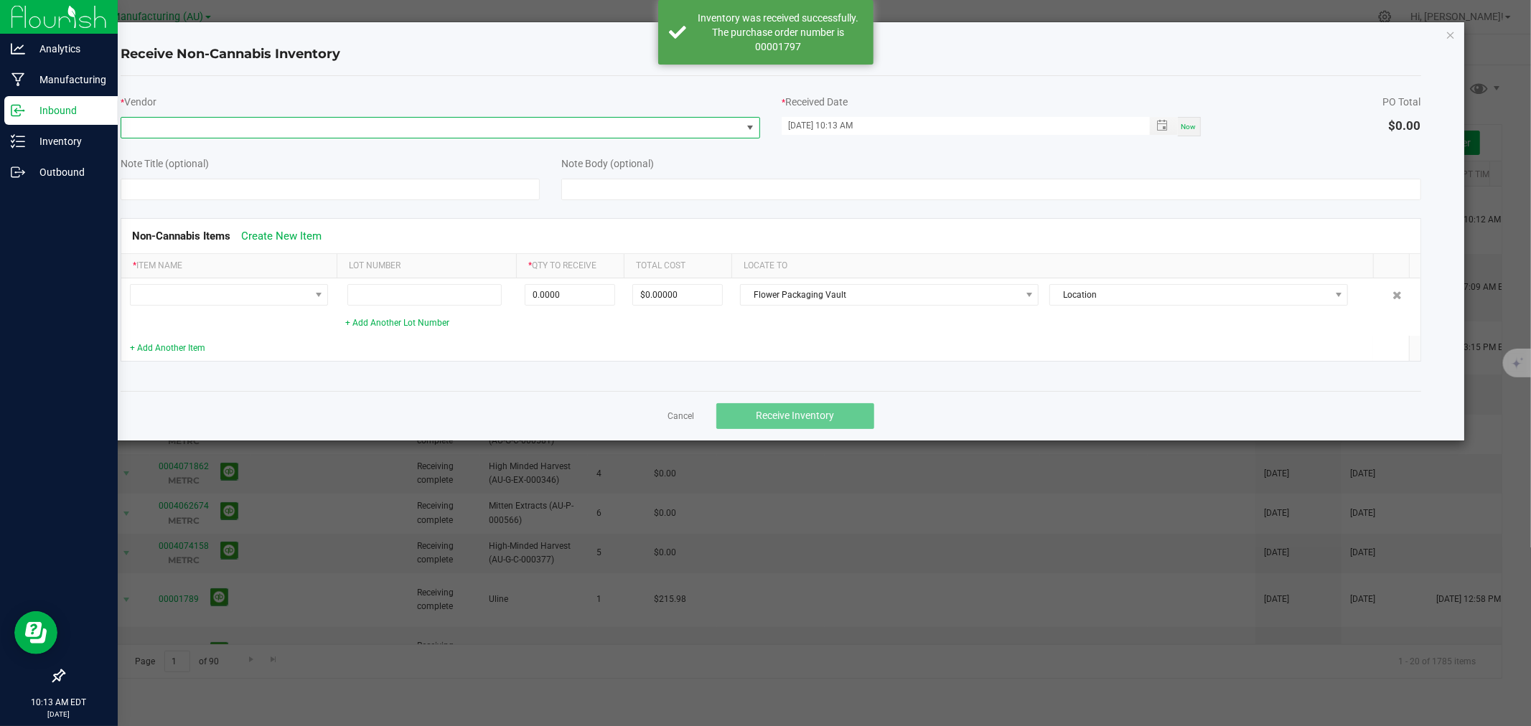
click at [391, 119] on span at bounding box center [431, 128] width 620 height 20
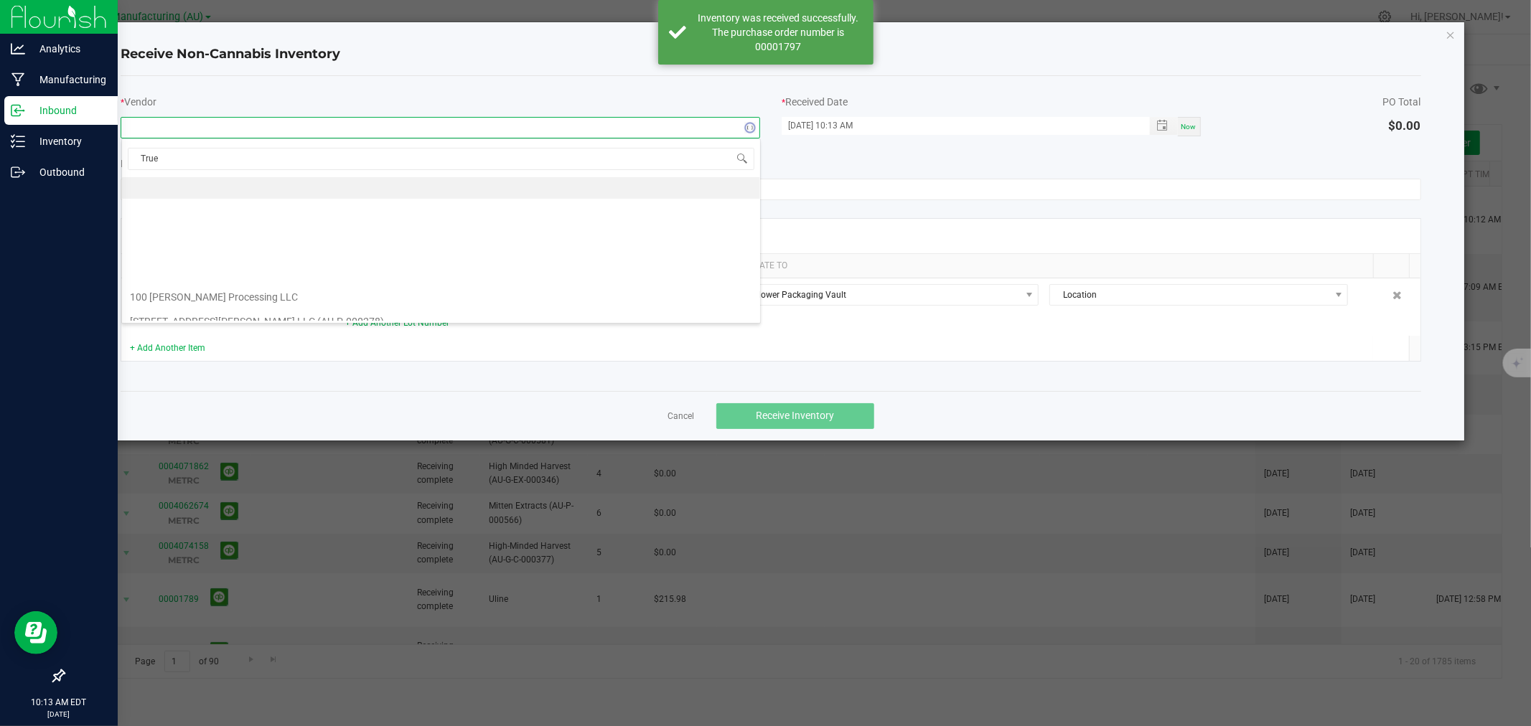
type input "True T"
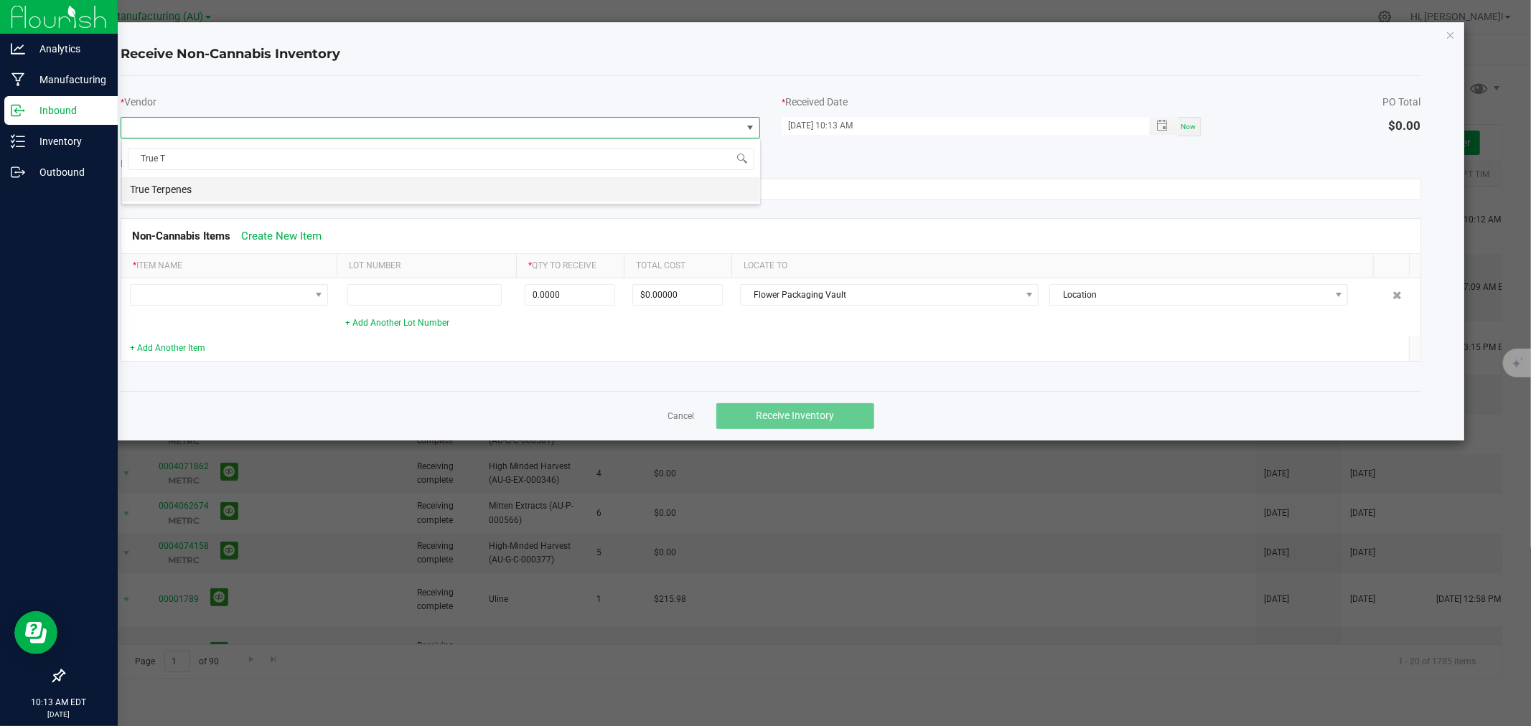
click at [267, 192] on li "True Terpenes" at bounding box center [441, 189] width 638 height 24
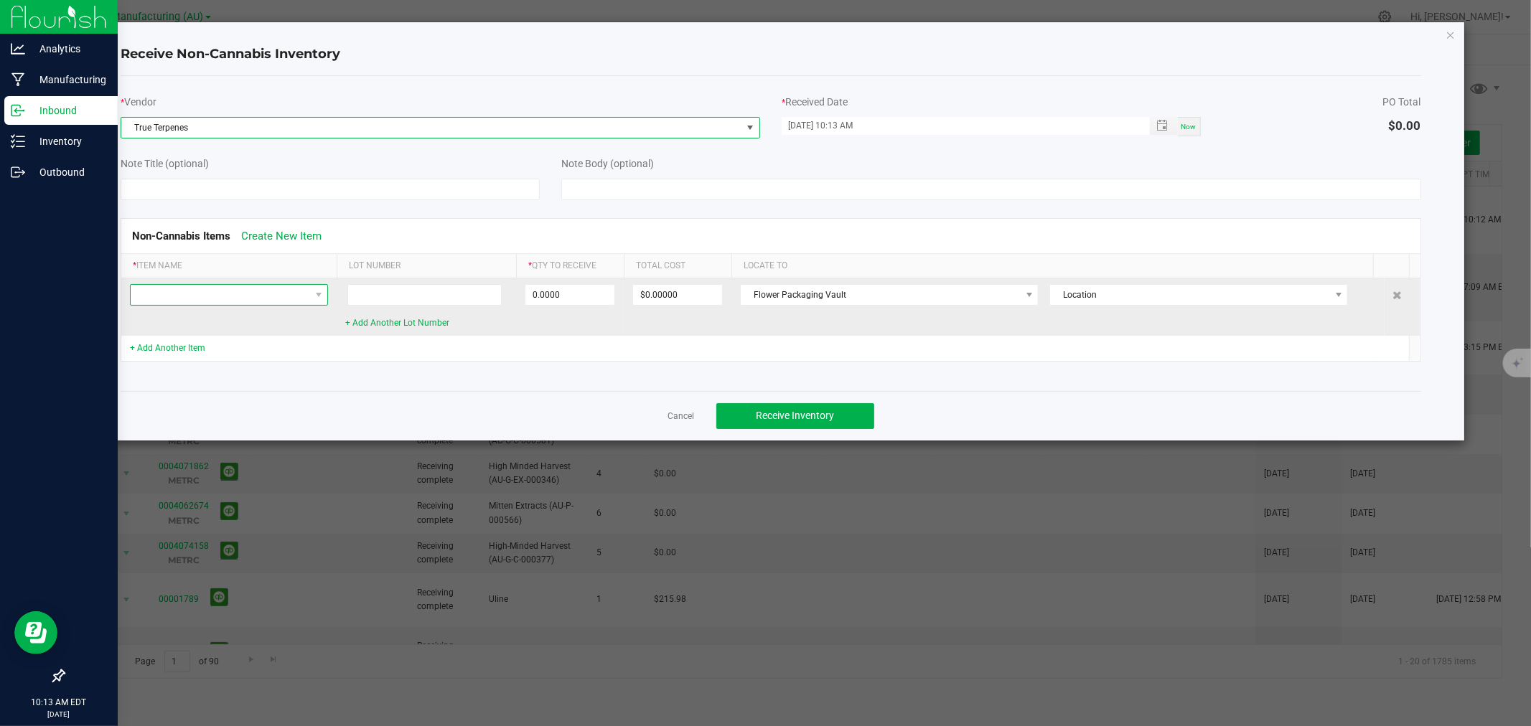
click at [196, 298] on span at bounding box center [220, 295] width 179 height 20
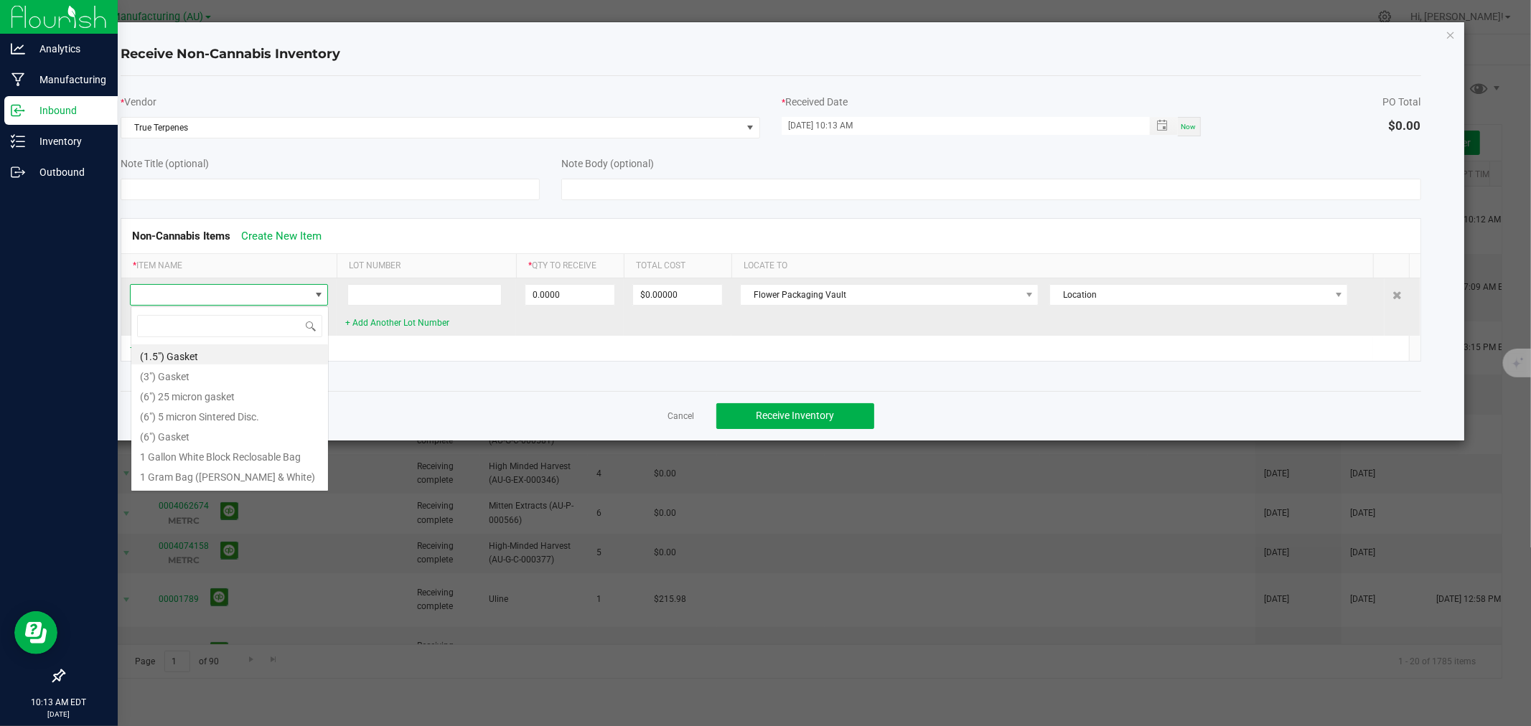
scroll to position [22, 198]
type input "Cereal"
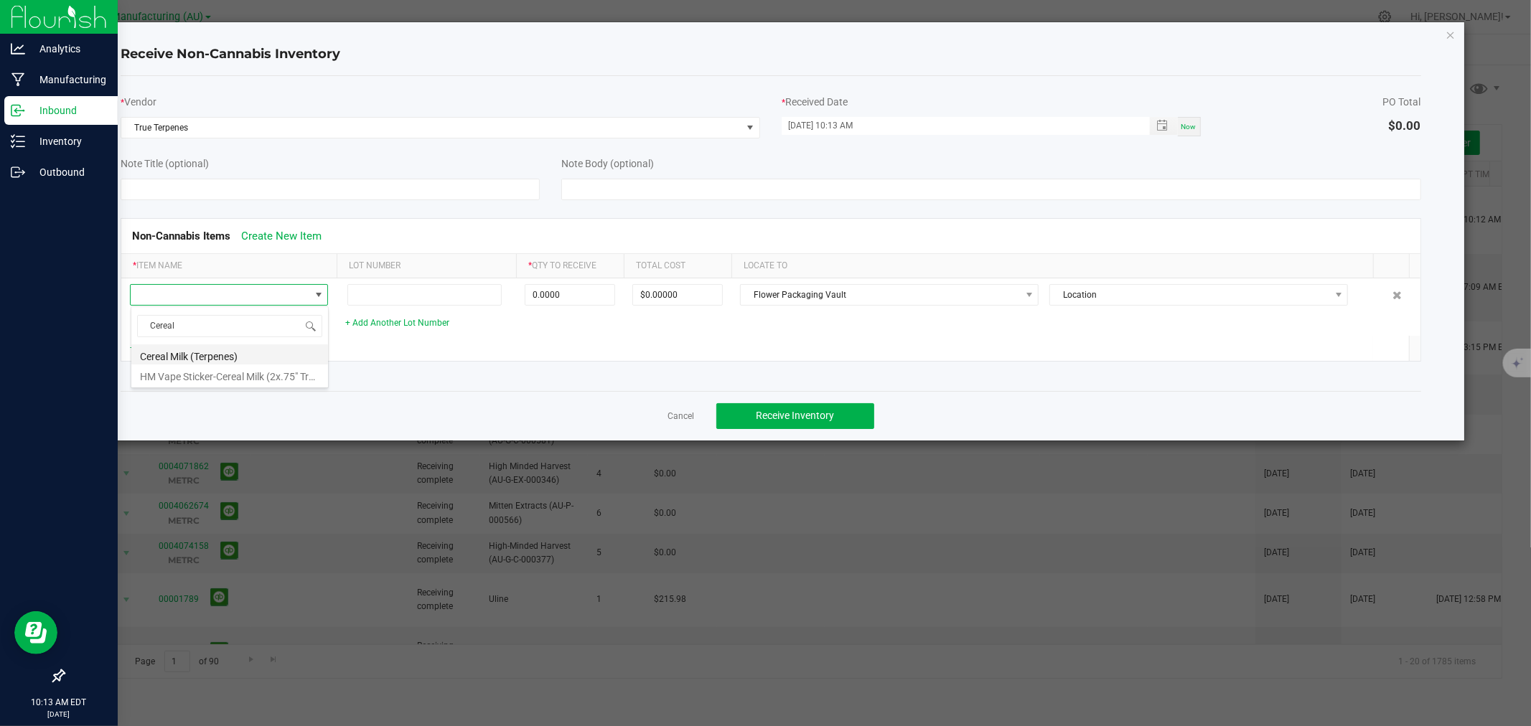
click at [216, 352] on li "Cereal Milk (Terpenes)" at bounding box center [229, 355] width 197 height 20
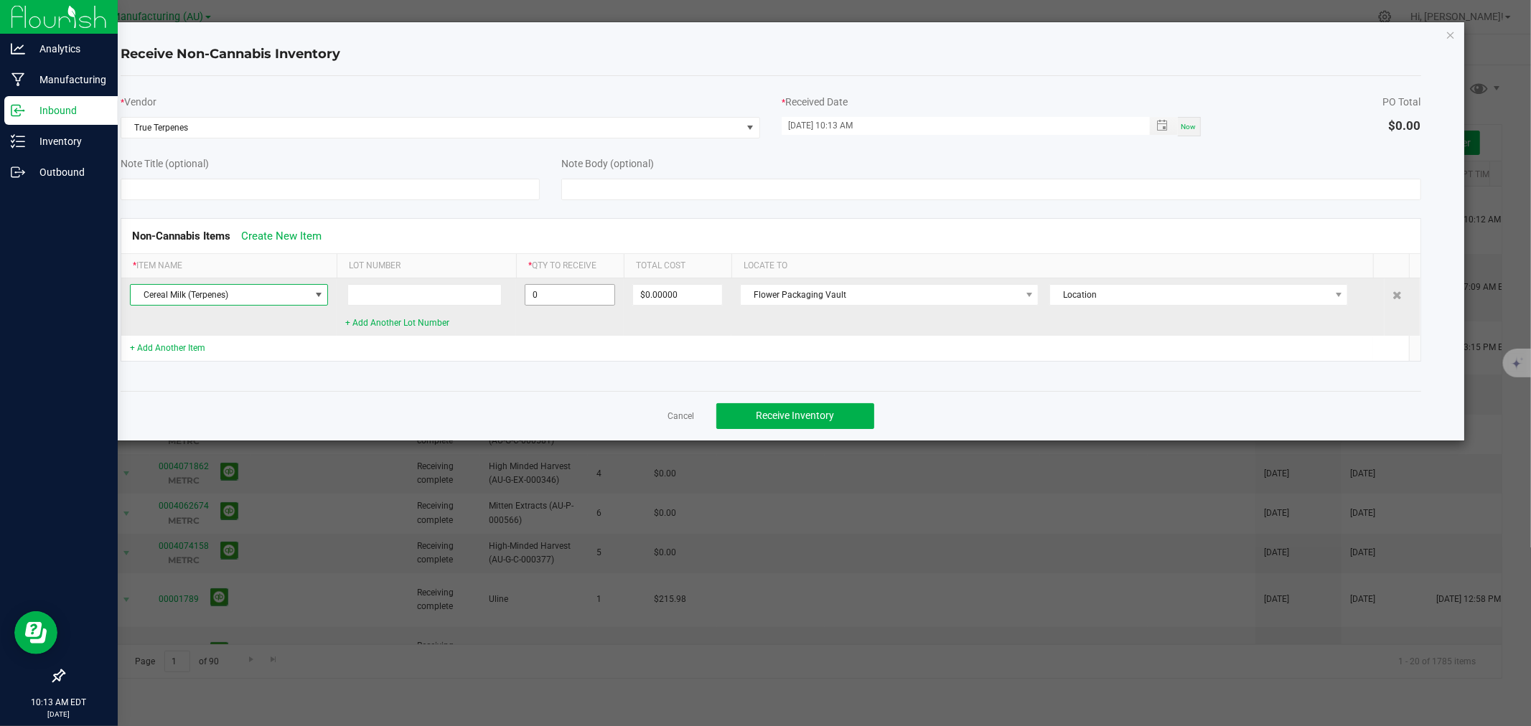
click at [570, 296] on input "0" at bounding box center [569, 295] width 89 height 20
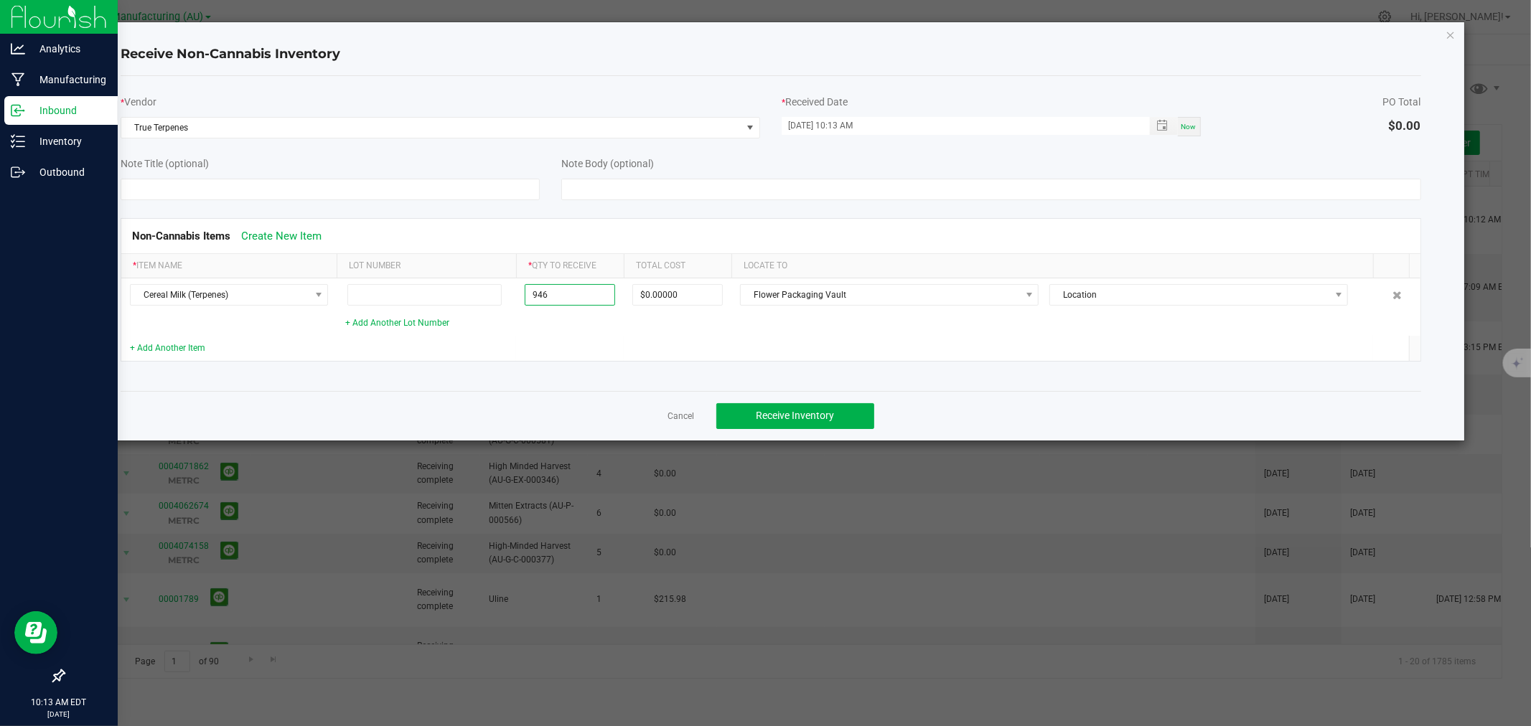
type input "946.0000 ml"
type input "$1,702.80000"
click at [805, 342] on td at bounding box center [1051, 348] width 641 height 25
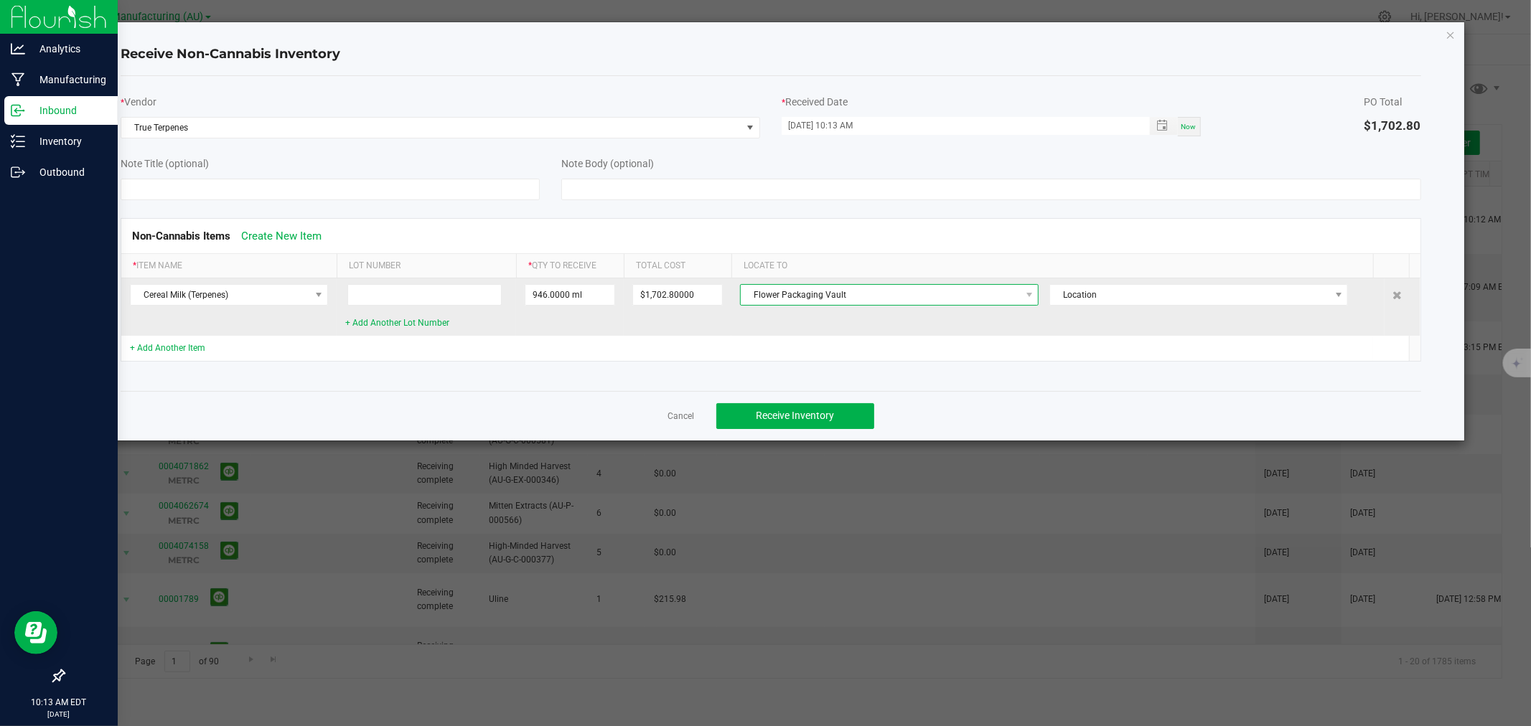
click at [866, 291] on span "Flower Packaging Vault" at bounding box center [880, 295] width 279 height 20
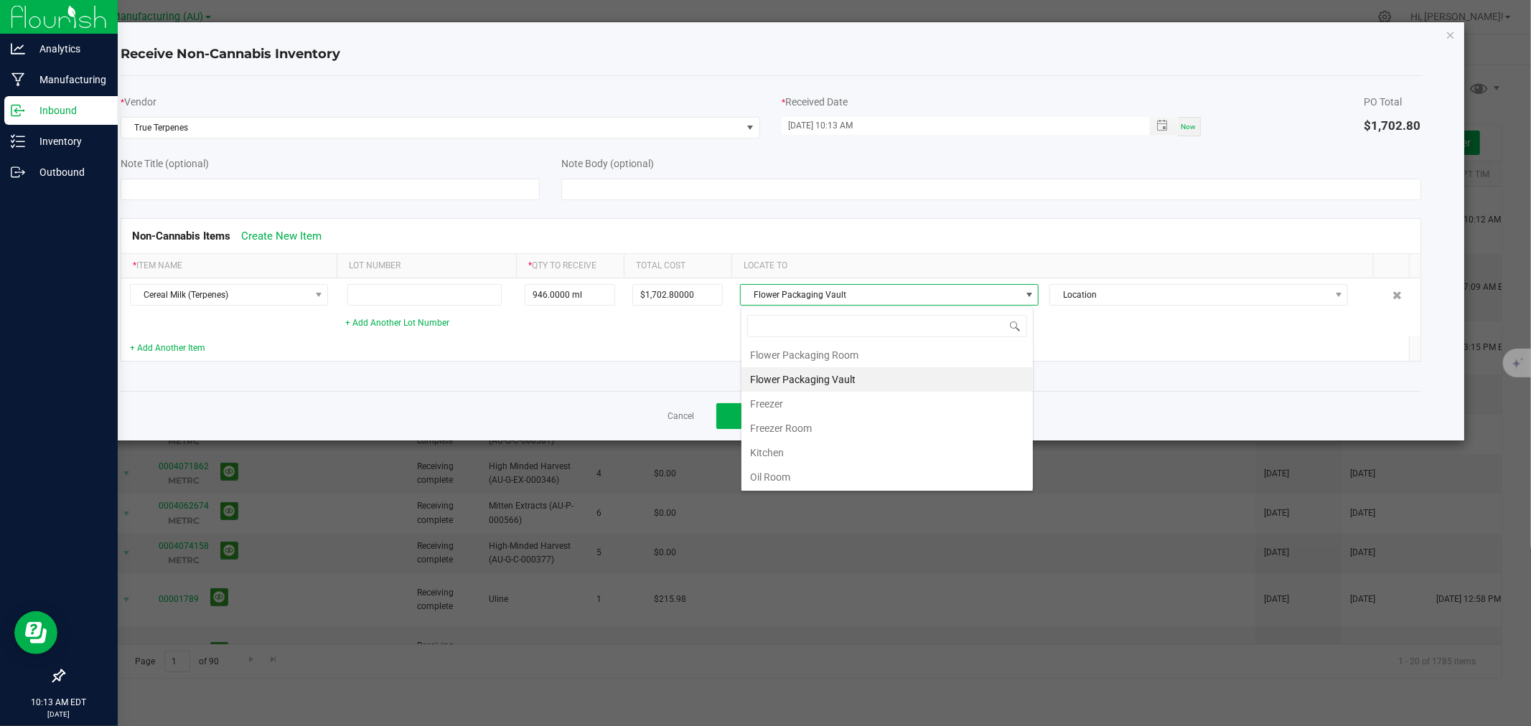
scroll to position [273, 0]
click at [817, 474] on li "Vape Pens Room" at bounding box center [887, 476] width 291 height 24
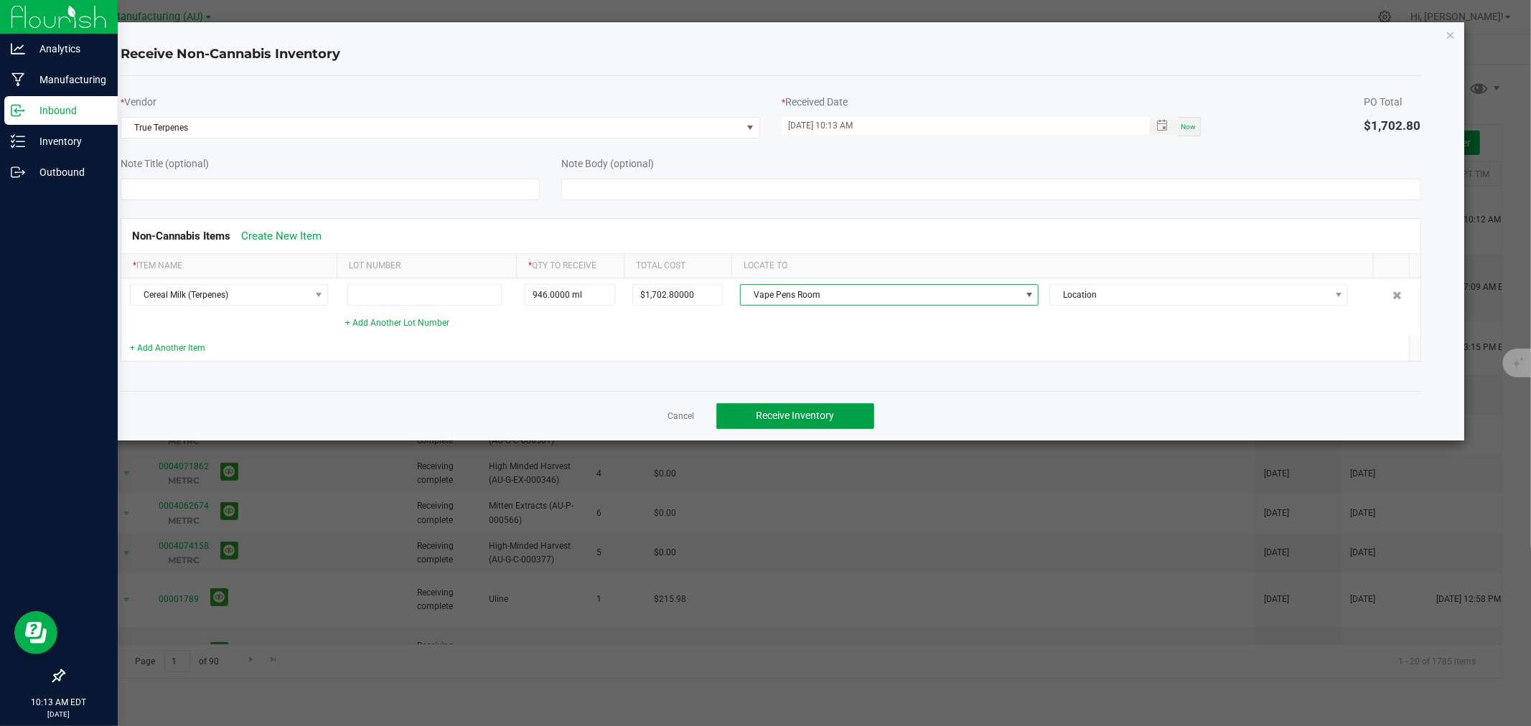
click at [762, 412] on span "Receive Inventory" at bounding box center [795, 415] width 78 height 11
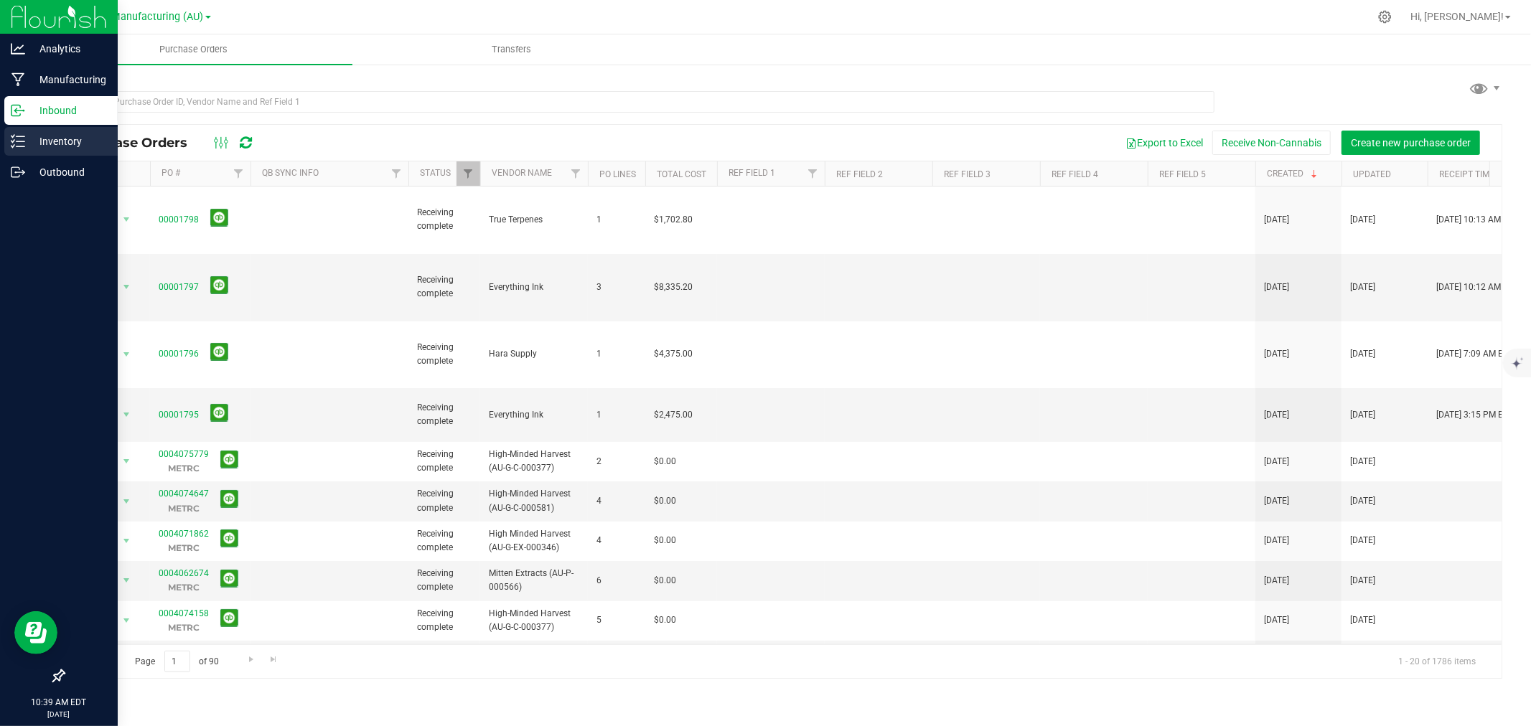
click at [76, 141] on p "Inventory" at bounding box center [68, 141] width 86 height 17
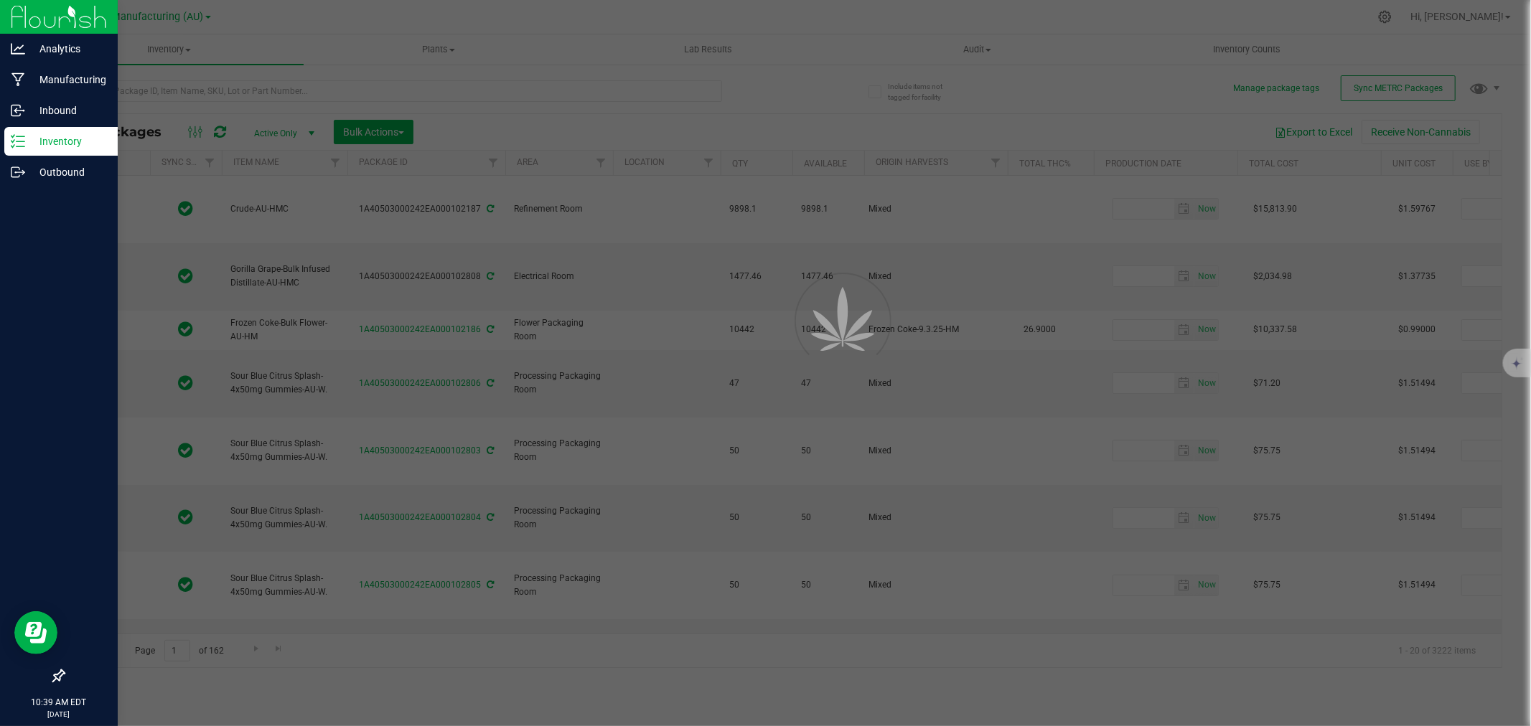
type input "2025-09-25"
type input "2027-09-25"
type input "2025-09-25"
type input "2027-09-25"
type input "2026-09-23"
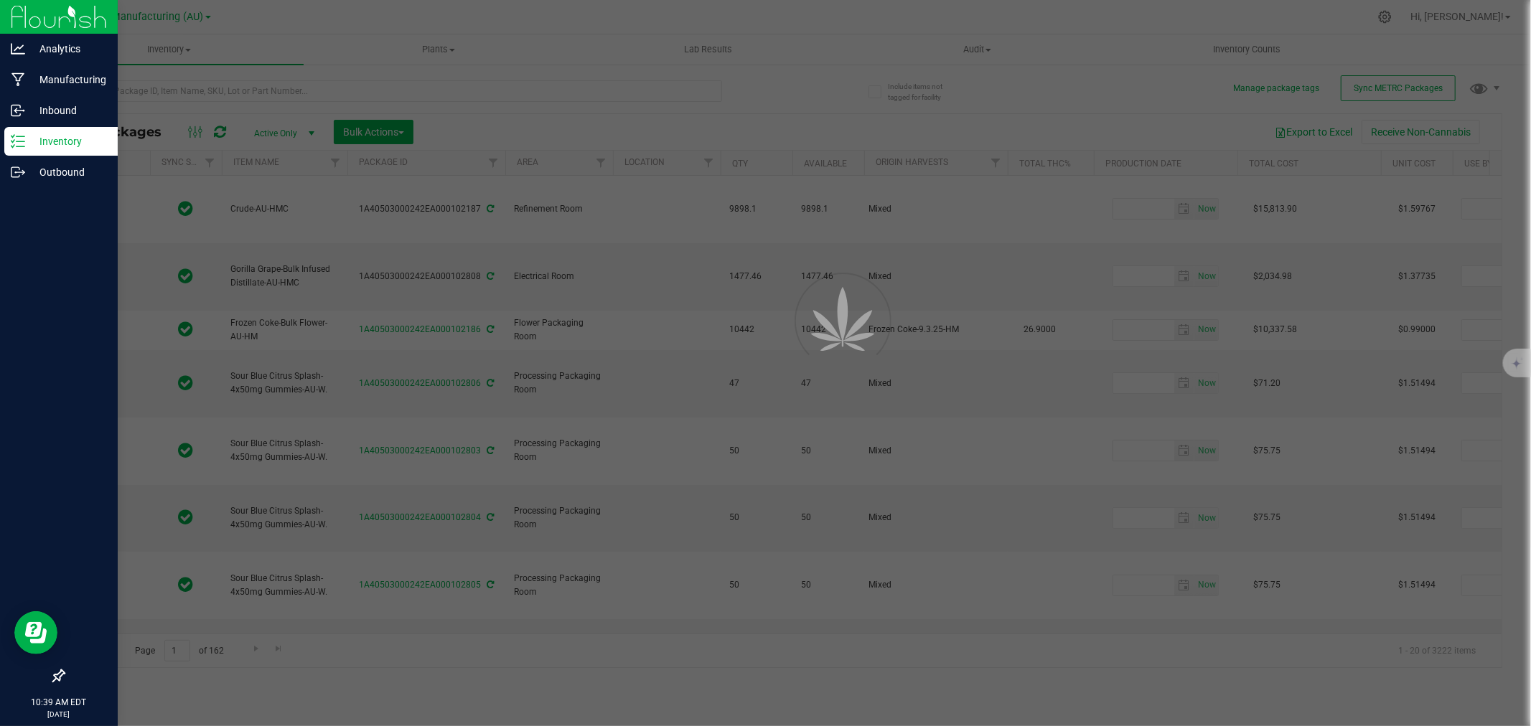
type input "2025-09-16"
type input "2026-09-16"
type input "2025-09-16"
type input "2026-09-16"
type input "2025-09-16"
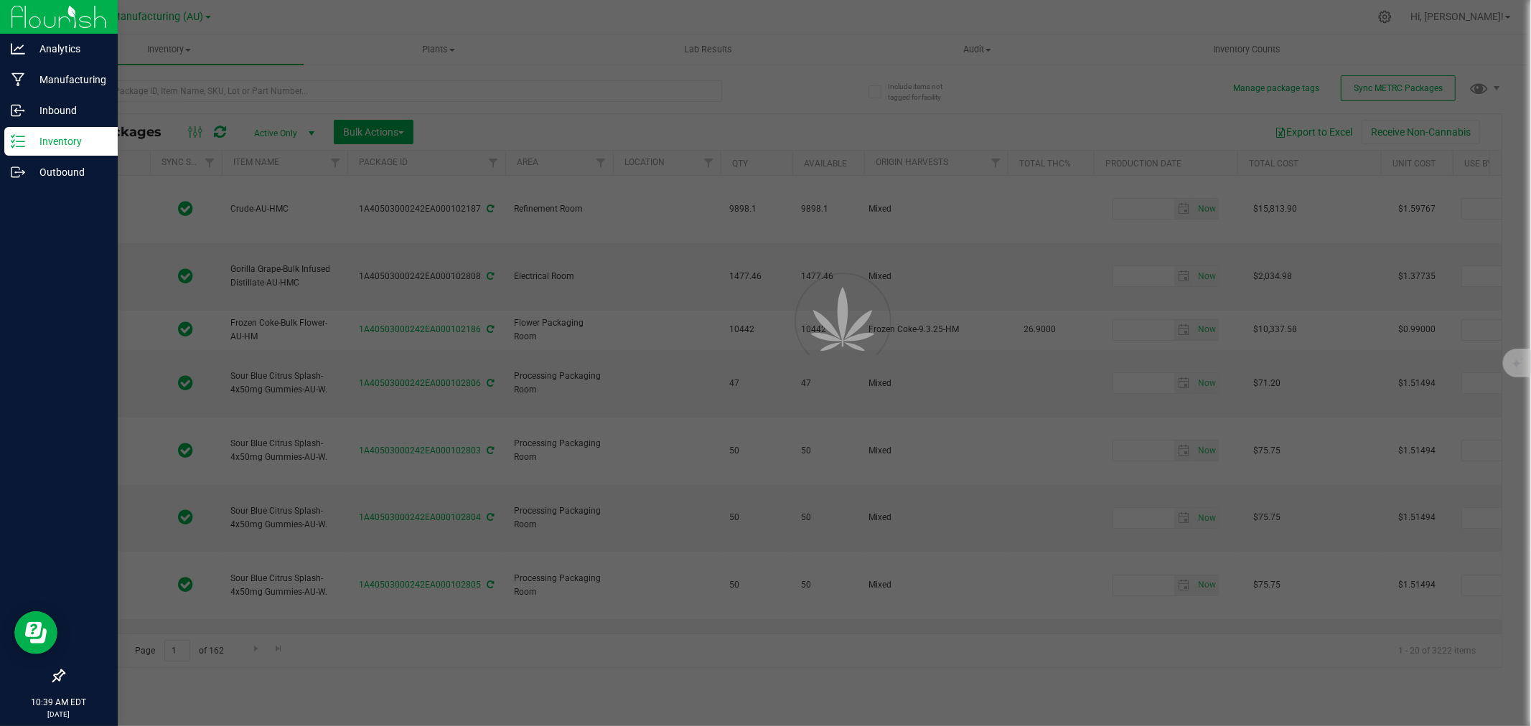
type input "2026-09-16"
type input "2025-09-16"
type input "2026-09-16"
type input "2025-09-25"
type input "2027-09-25"
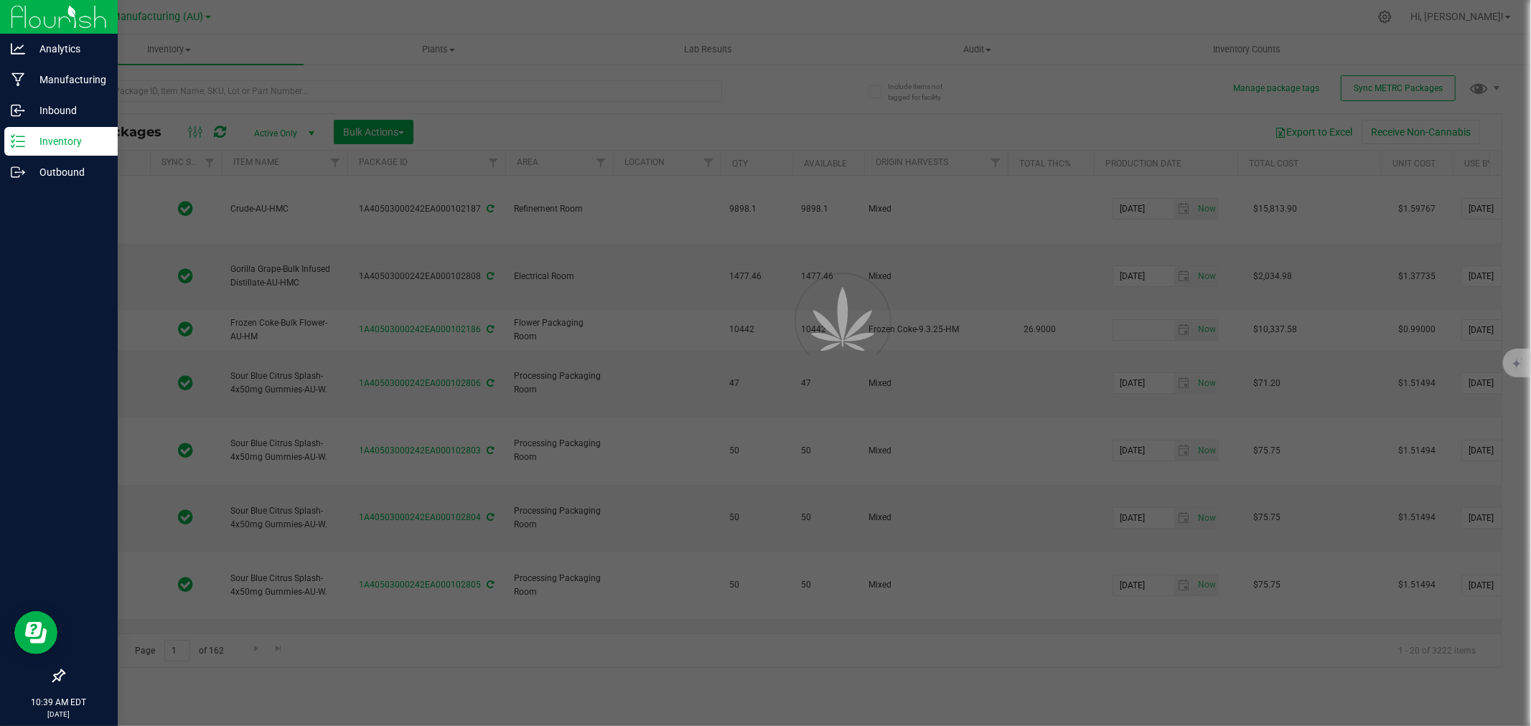
type input "2026-09-23"
type input "2025-09-24"
type input "2026-09-24"
type input "2025-09-24"
type input "2027-09-23"
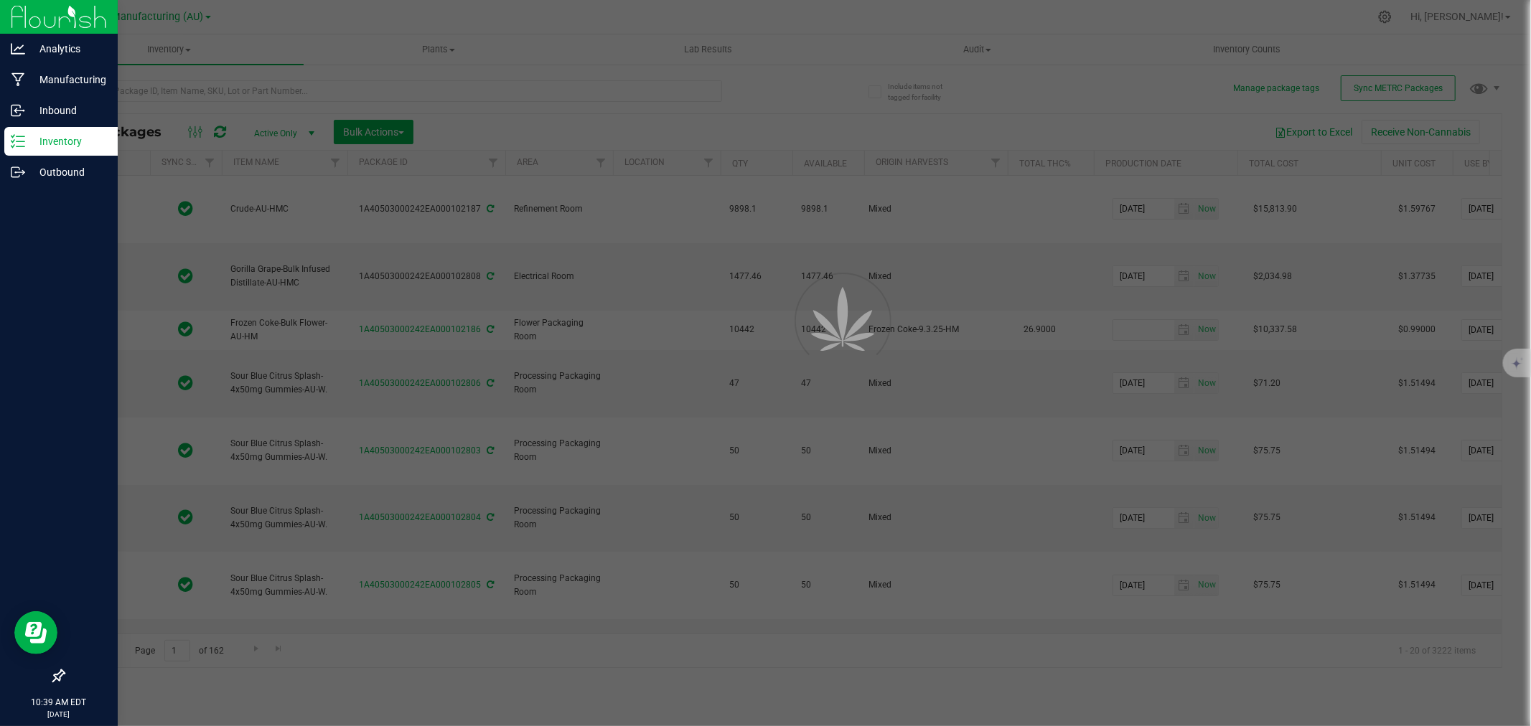
type input "2025-09-04"
type input "2027-09-04"
type input "2025-09-04"
type input "2027-09-04"
type input "2025-09-04"
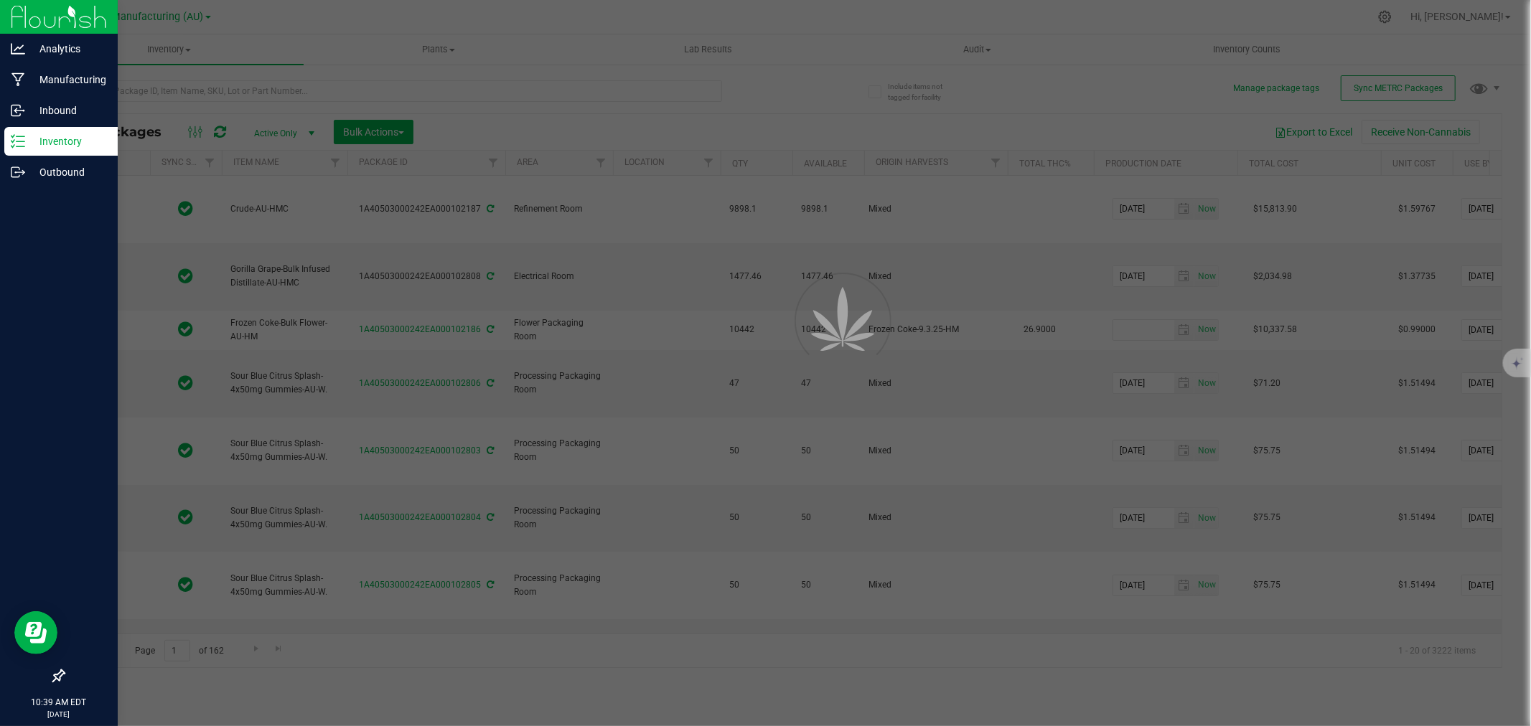
type input "2027-09-04"
type input "2025-09-04"
type input "2027-09-04"
type input "2025-09-04"
type input "2027-09-04"
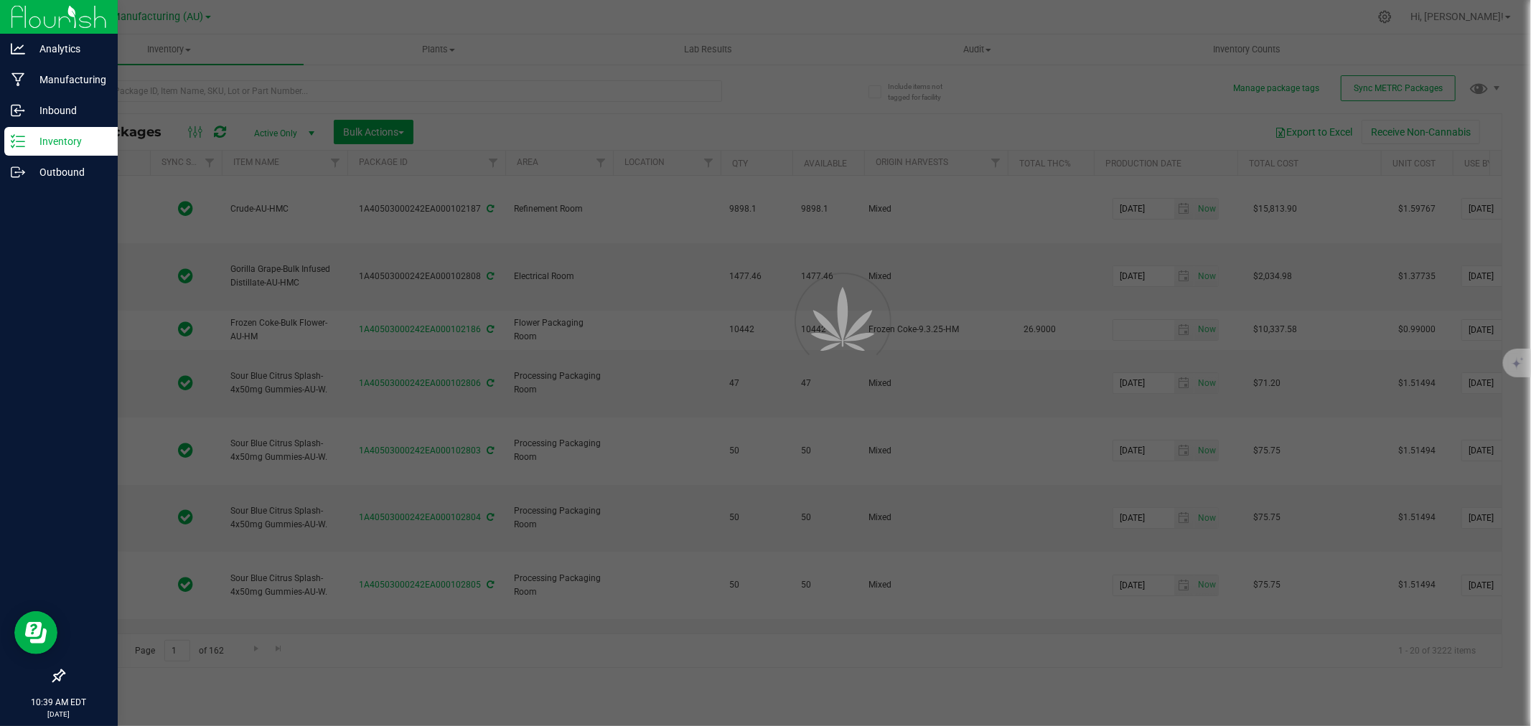
type input "2025-09-04"
type input "2027-09-04"
type input "2025-09-04"
type input "2027-09-04"
type input "2025-09-04"
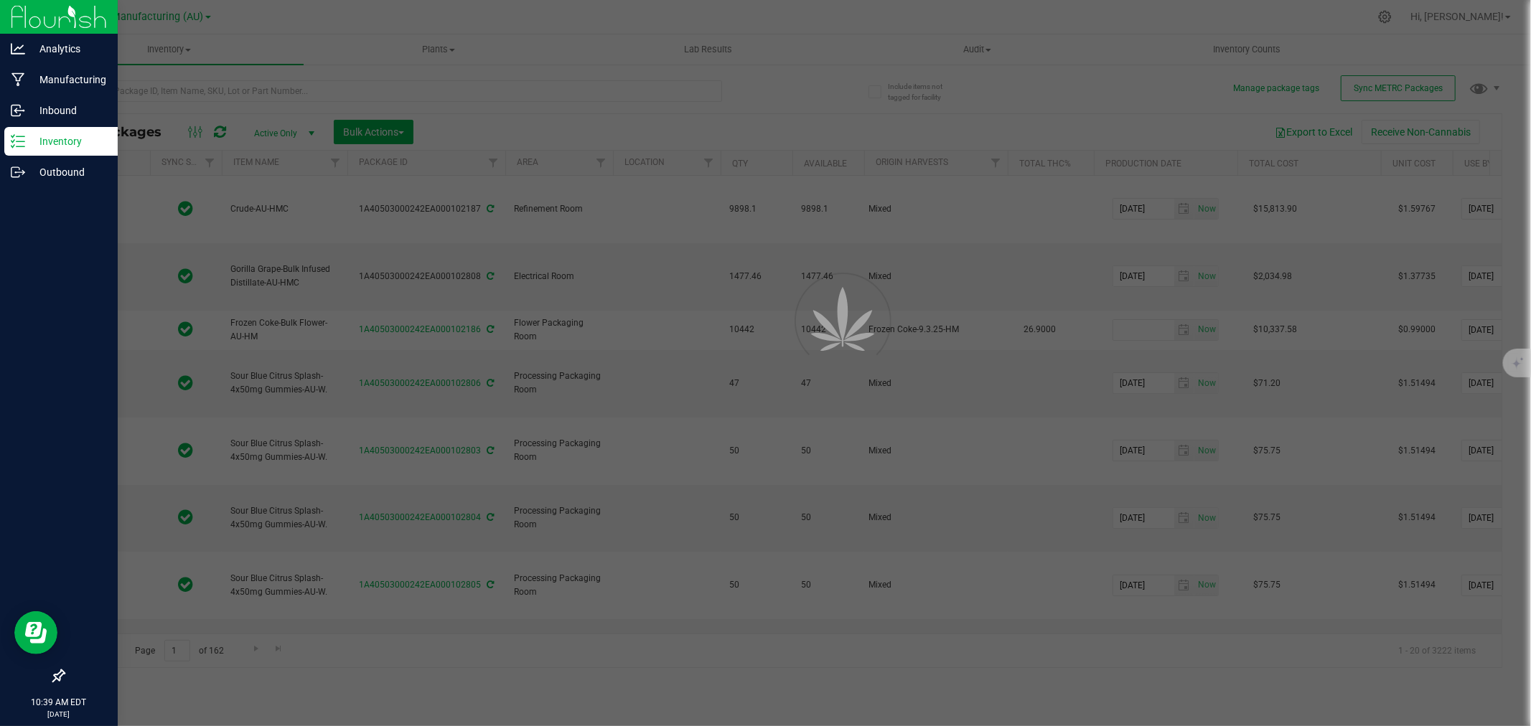
type input "2027-09-04"
type input "2025-09-04"
type input "2027-09-04"
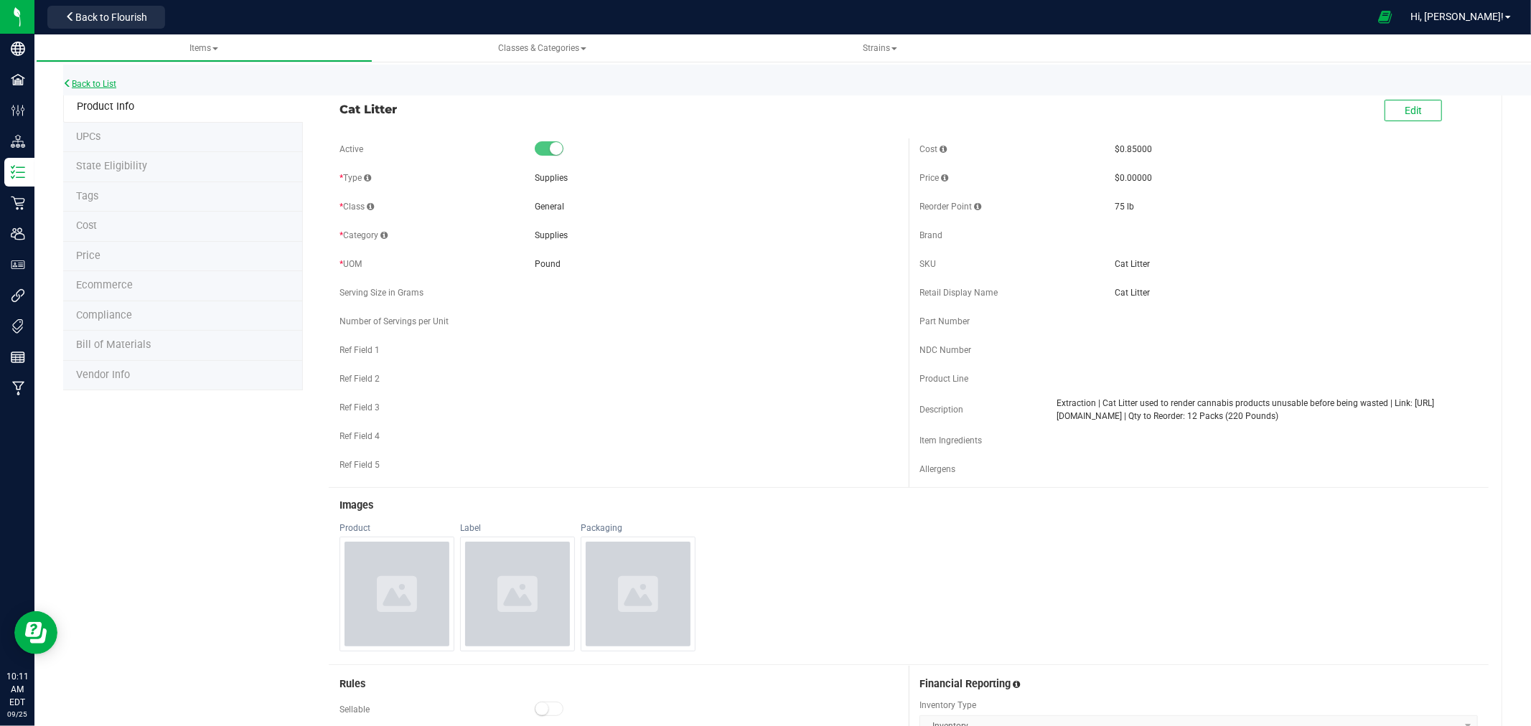
click at [106, 83] on link "Back to List" at bounding box center [89, 84] width 53 height 10
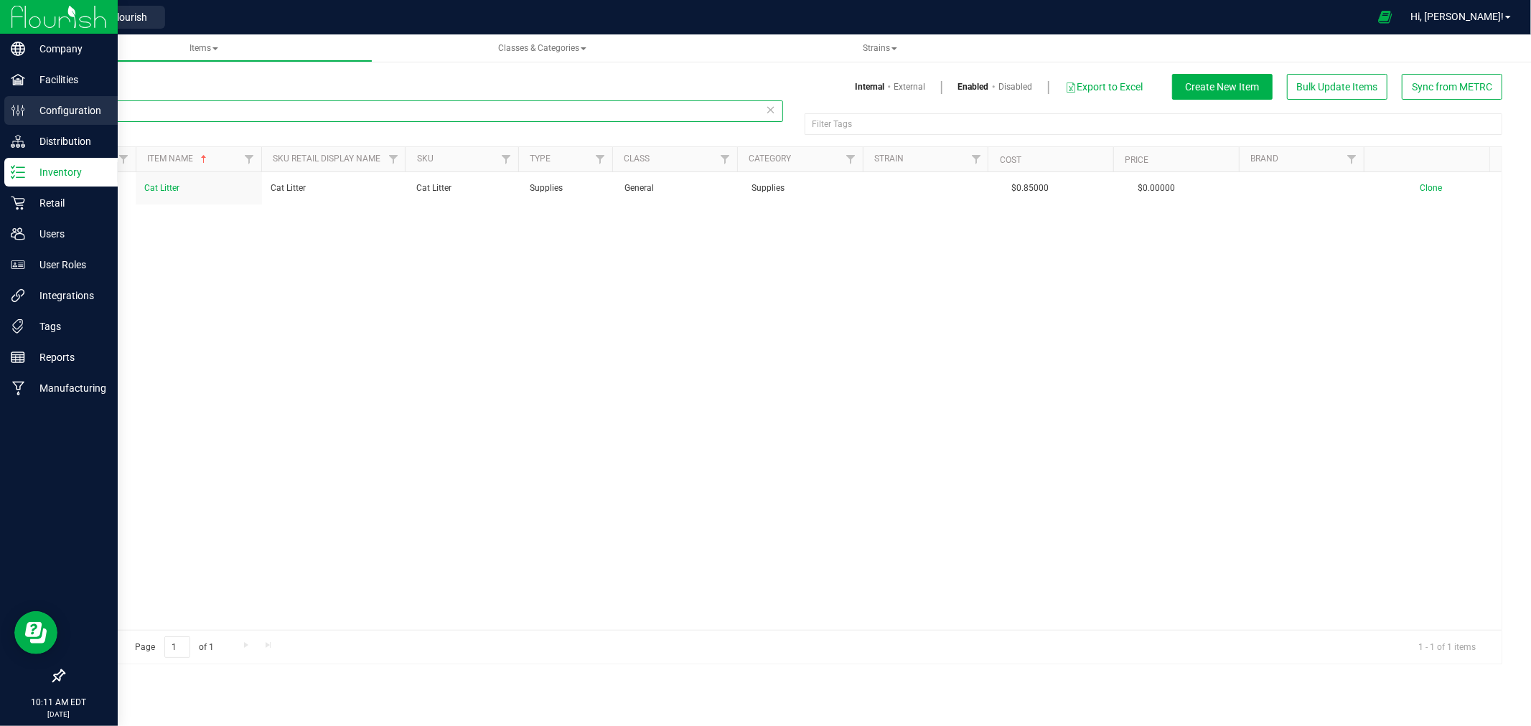
drag, startPoint x: 123, startPoint y: 118, endPoint x: 34, endPoint y: 122, distance: 89.1
click at [29, 119] on div "Company Facilities Configuration Distribution Inventory Retail Users User Roles…" at bounding box center [765, 363] width 1531 height 726
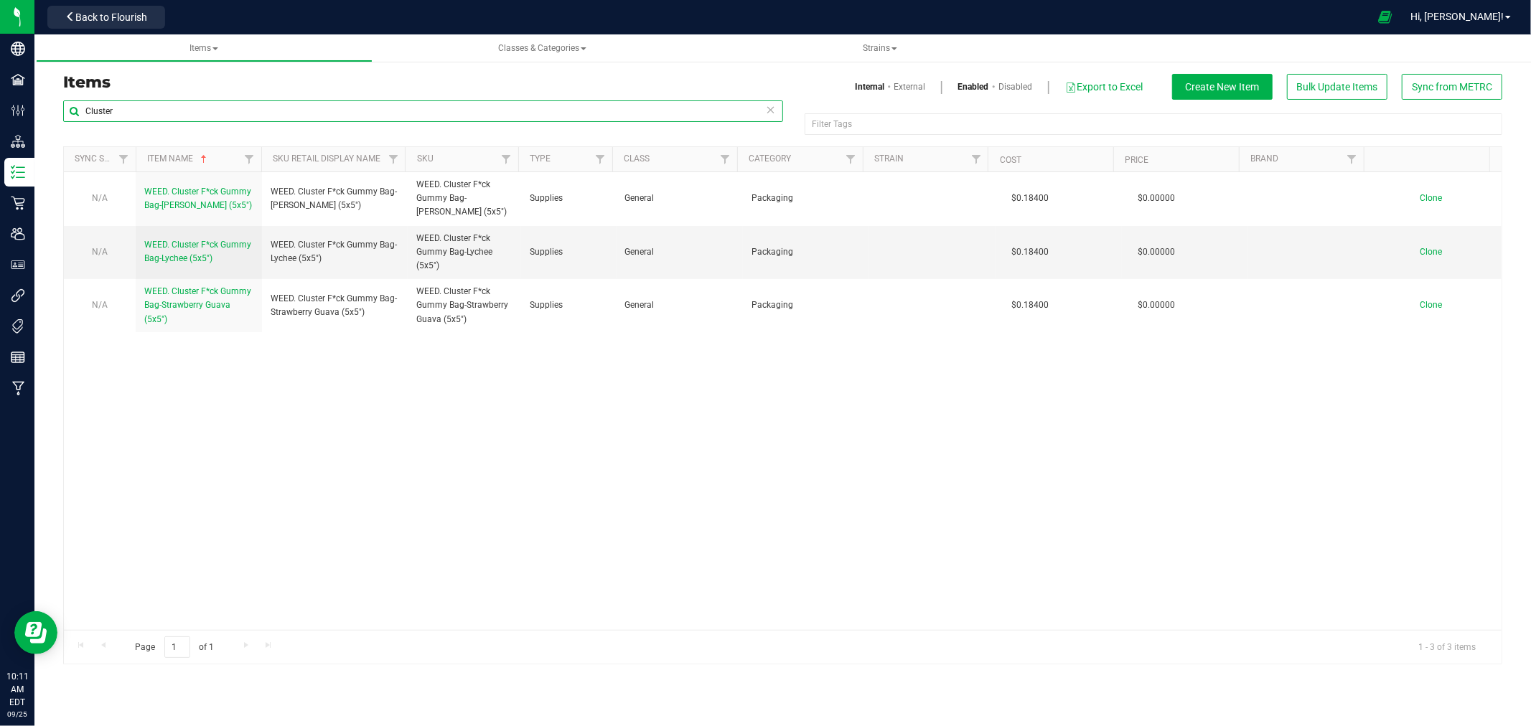
type input "Cluster"
